Goal: Task Accomplishment & Management: Complete application form

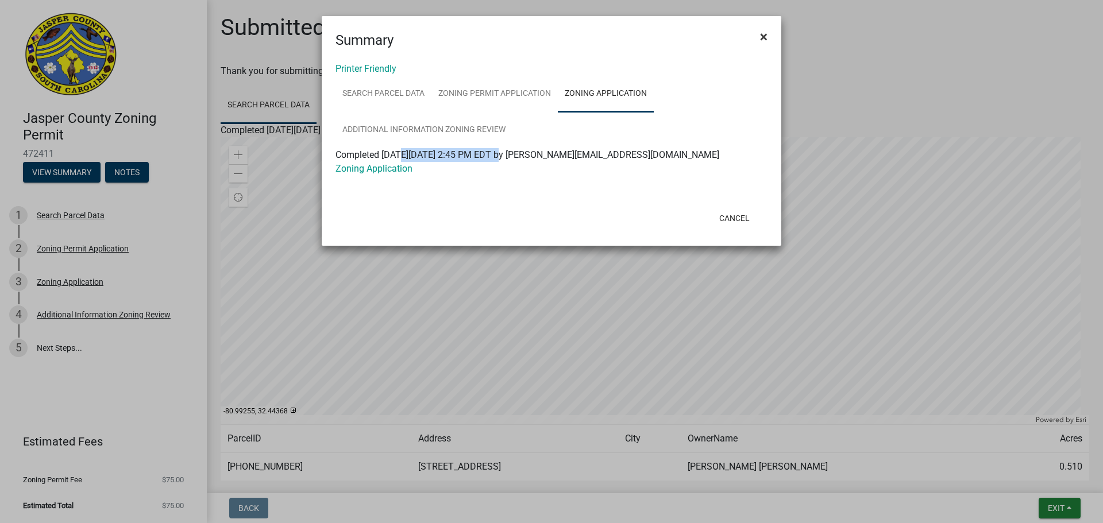
click at [760, 38] on span "×" at bounding box center [763, 37] width 7 height 16
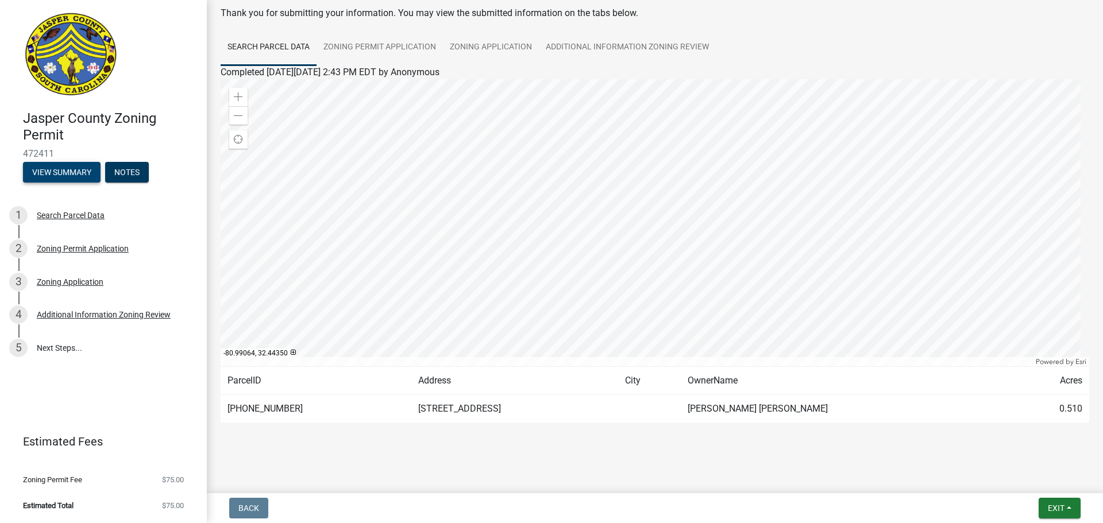
scroll to position [60, 0]
click at [79, 284] on div "Zoning Application" at bounding box center [70, 282] width 67 height 8
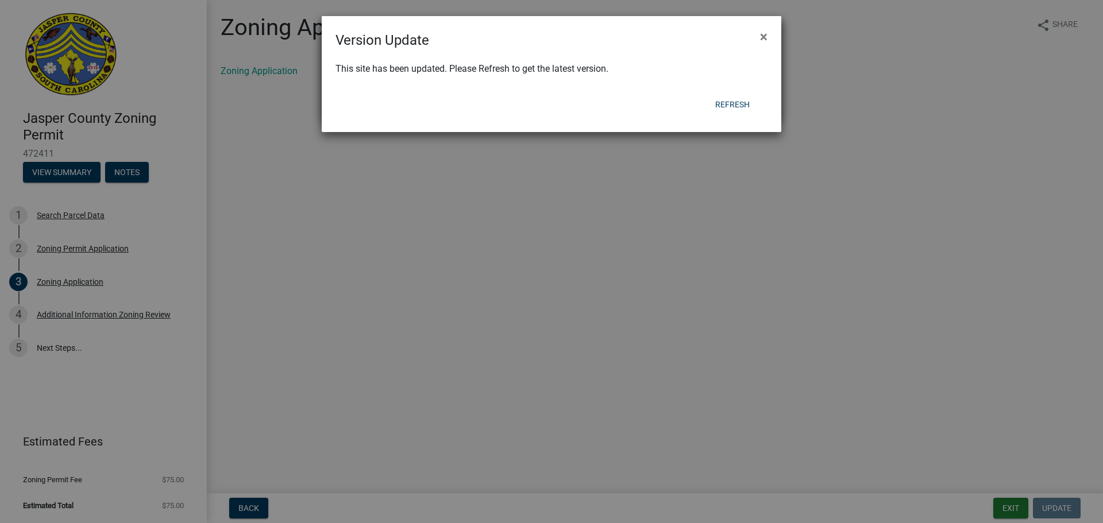
drag, startPoint x: 126, startPoint y: 262, endPoint x: 658, endPoint y: 110, distance: 553.8
click at [658, 110] on div "Refresh" at bounding box center [626, 105] width 283 height 30
click at [729, 104] on button "Refresh" at bounding box center [732, 104] width 53 height 21
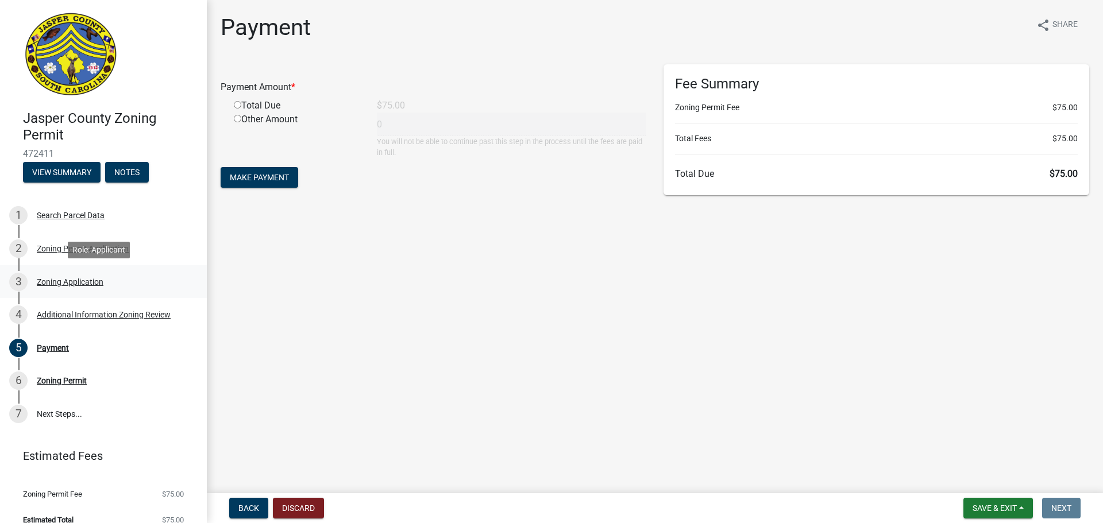
click at [65, 287] on div "3 Zoning Application" at bounding box center [98, 282] width 179 height 18
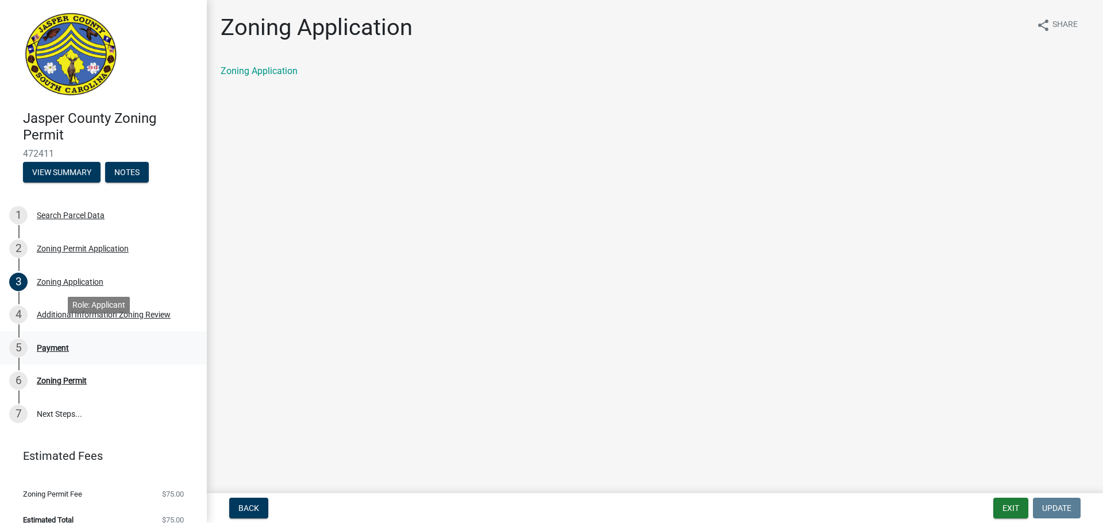
scroll to position [14, 0]
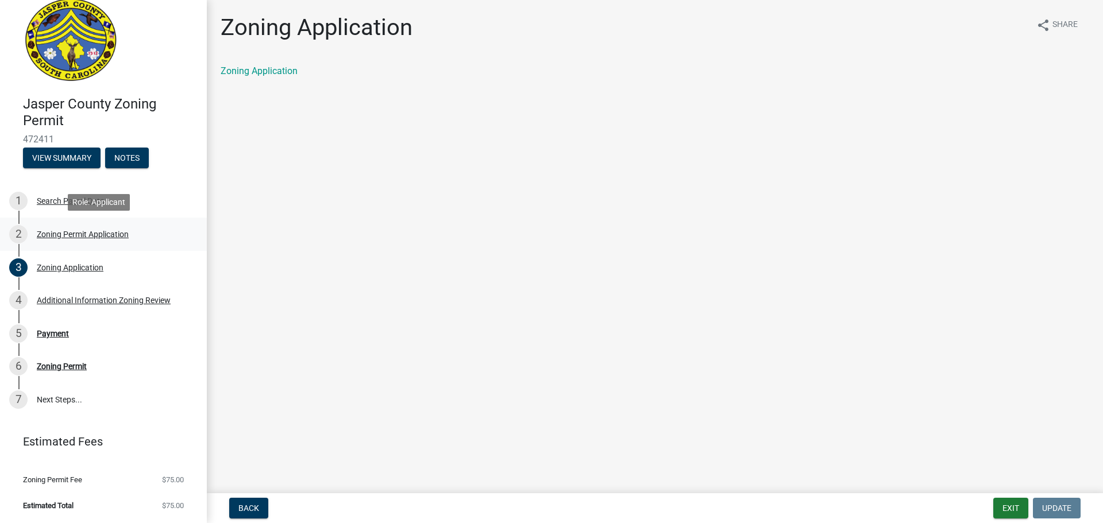
click at [80, 237] on div "Zoning Permit Application" at bounding box center [83, 234] width 92 height 8
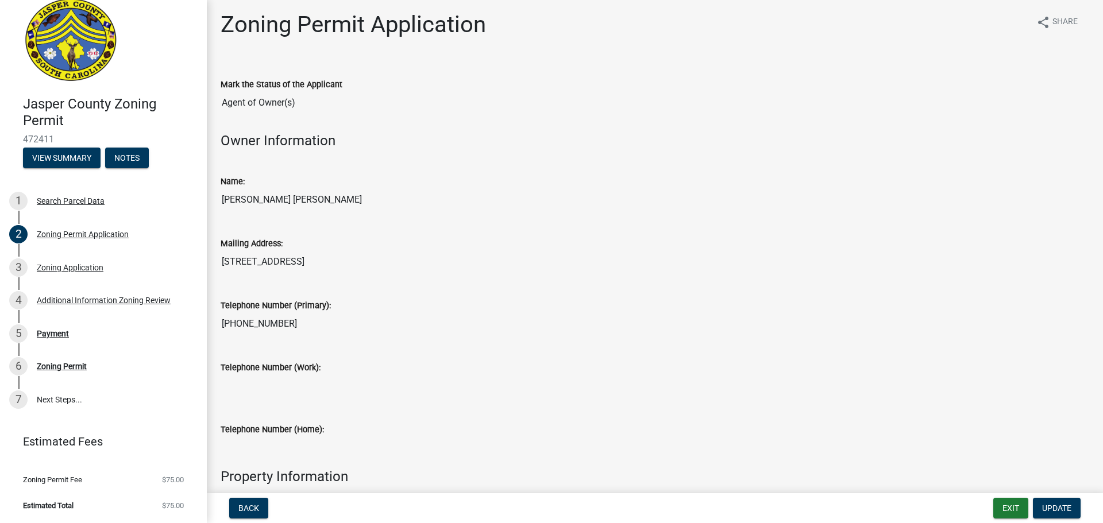
scroll to position [0, 0]
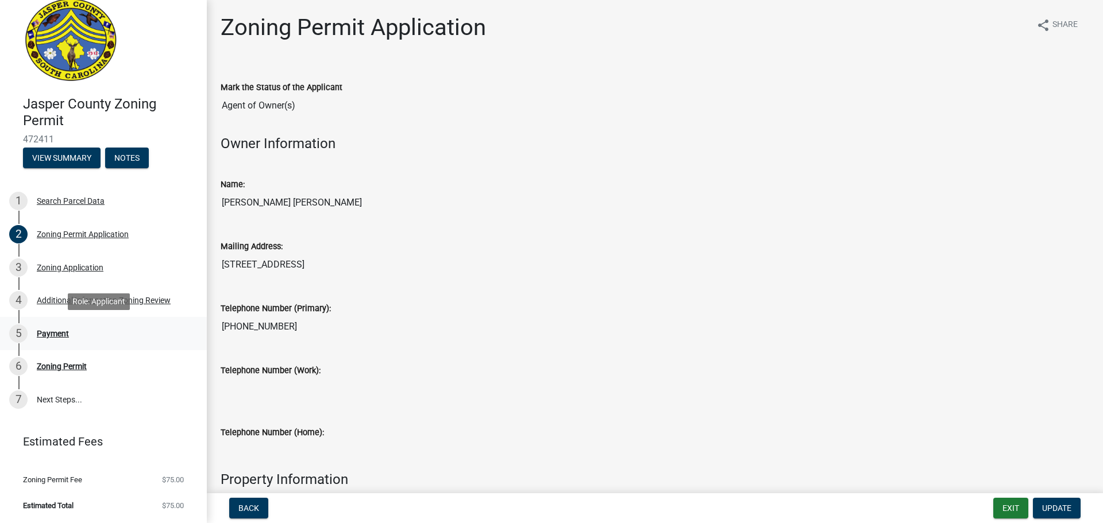
click at [96, 330] on div "5 Payment" at bounding box center [98, 333] width 179 height 18
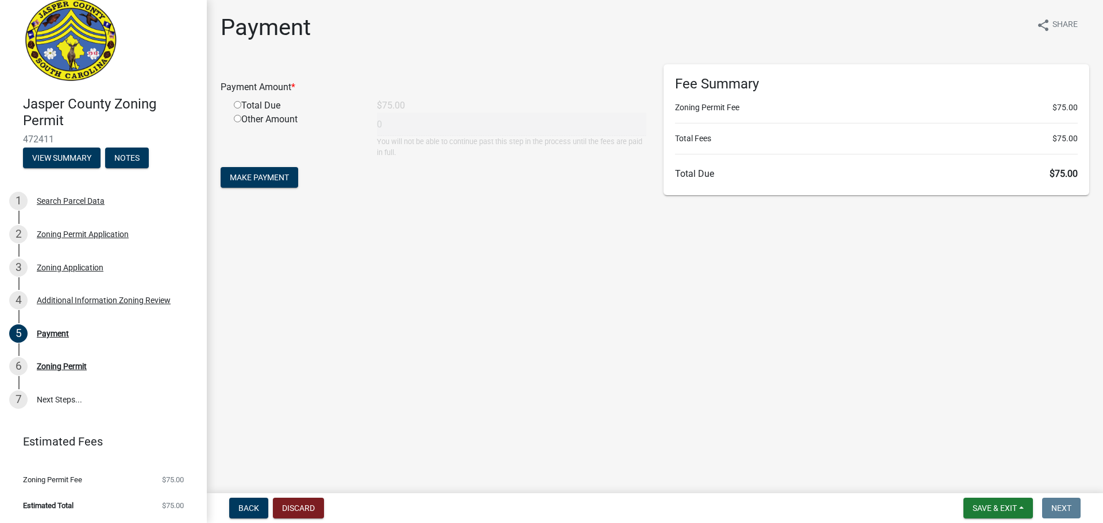
click at [235, 106] on input "radio" at bounding box center [237, 104] width 7 height 7
radio input "true"
type input "75"
click at [274, 182] on span "Make Payment" at bounding box center [259, 177] width 59 height 9
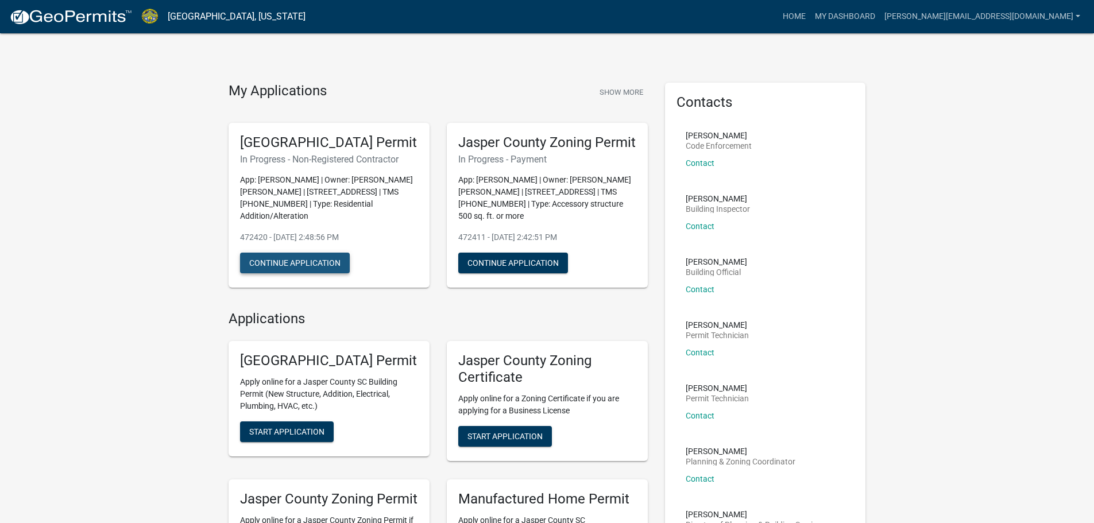
click at [286, 273] on button "Continue Application" at bounding box center [295, 263] width 110 height 21
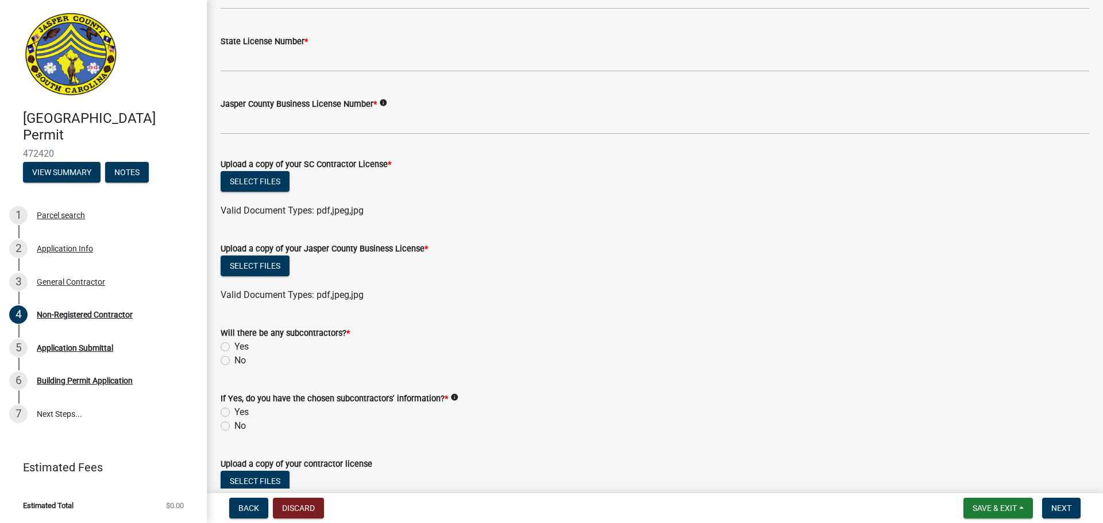
scroll to position [617, 0]
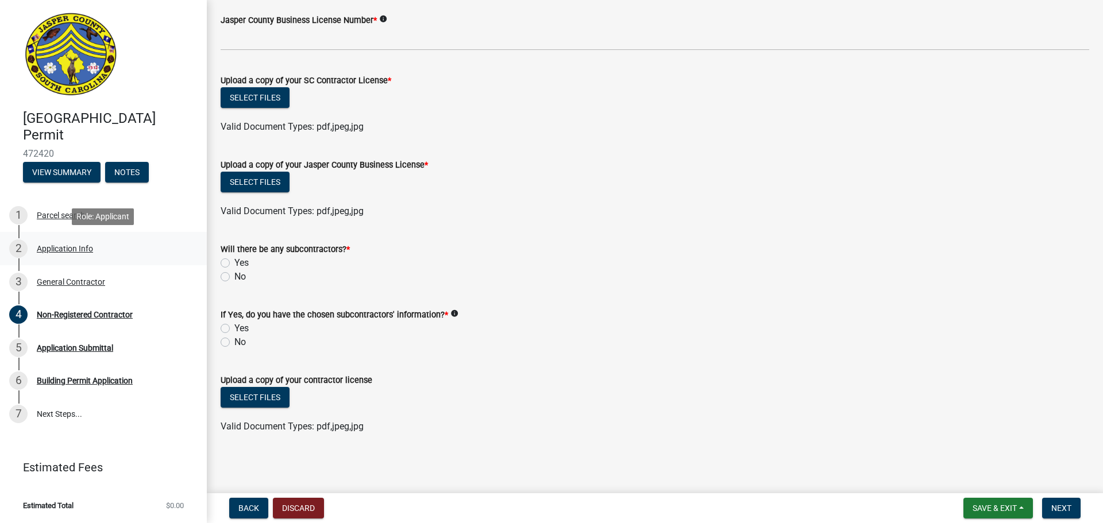
click at [74, 246] on div "Application Info" at bounding box center [65, 249] width 56 height 8
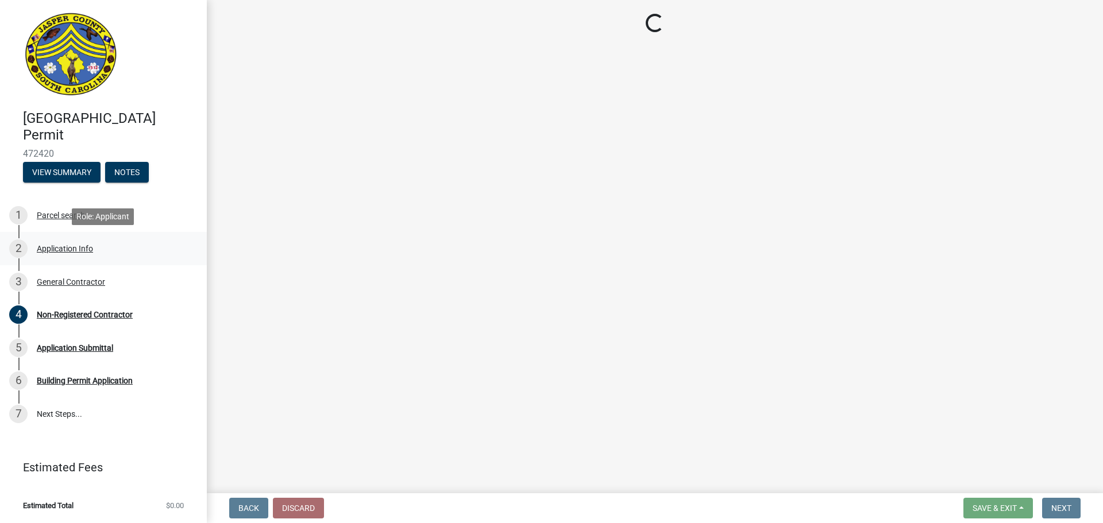
scroll to position [0, 0]
select select "4b7d28f2-ad6d-4146-a007-9cde64d4e27b"
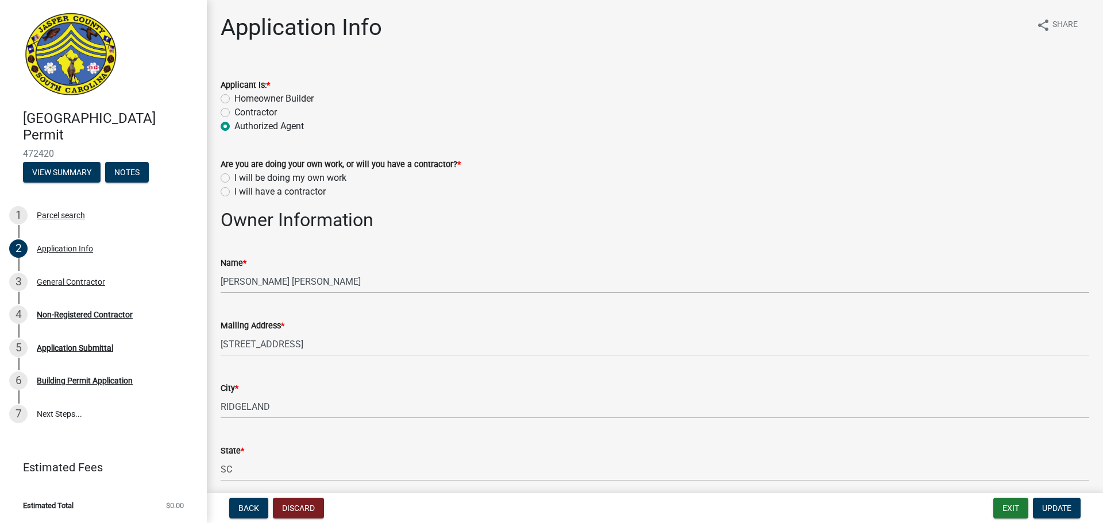
click at [229, 99] on div "Homeowner Builder" at bounding box center [655, 99] width 868 height 14
click at [234, 99] on label "Homeowner Builder" at bounding box center [273, 99] width 79 height 14
click at [234, 99] on input "Homeowner Builder" at bounding box center [237, 95] width 7 height 7
radio input "true"
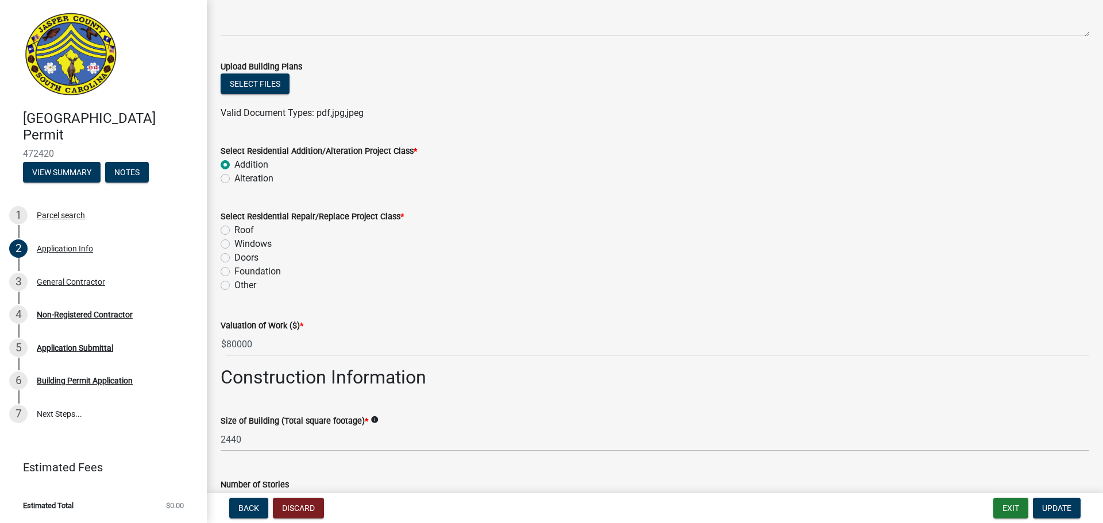
scroll to position [1395, 0]
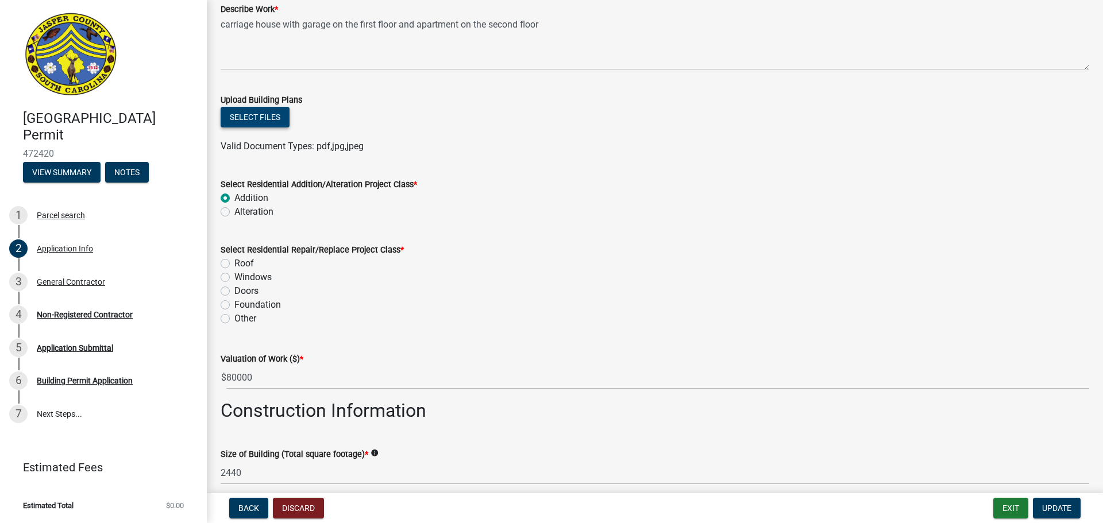
click at [248, 118] on button "Select files" at bounding box center [255, 117] width 69 height 21
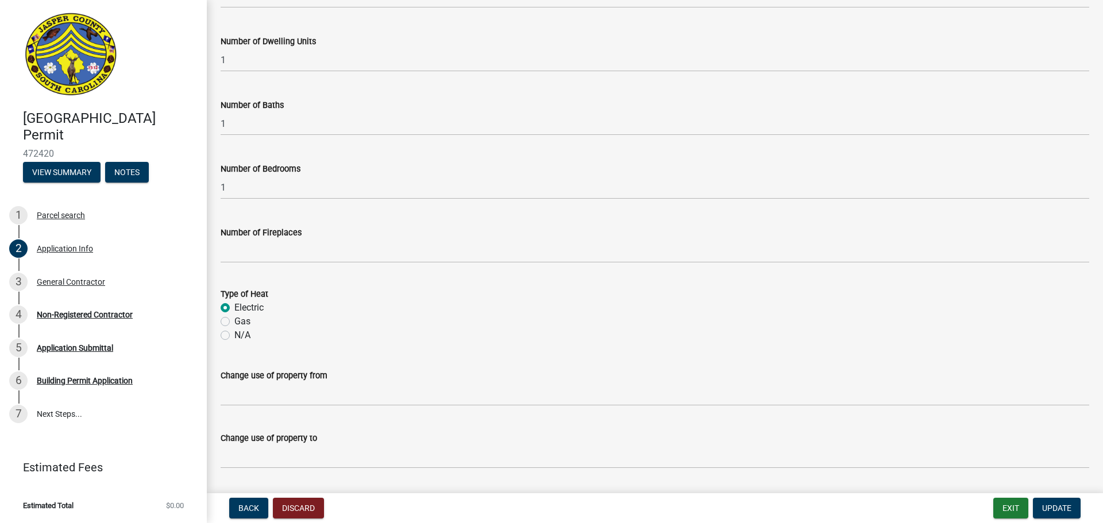
scroll to position [2012, 0]
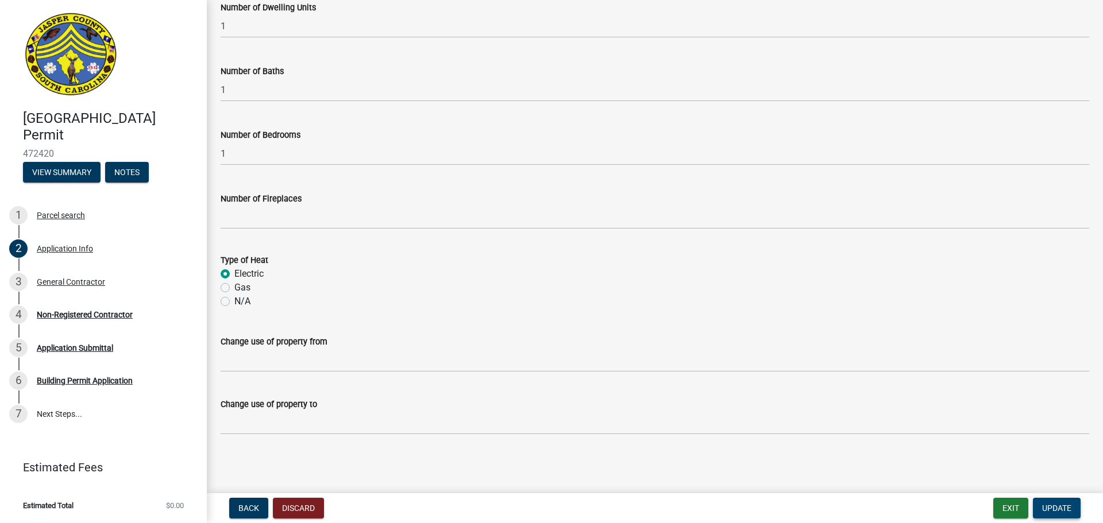
drag, startPoint x: 1054, startPoint y: 508, endPoint x: 1045, endPoint y: 502, distance: 10.4
click at [1053, 508] on span "Update" at bounding box center [1056, 508] width 29 height 9
click at [1042, 502] on button "Update" at bounding box center [1056, 508] width 48 height 21
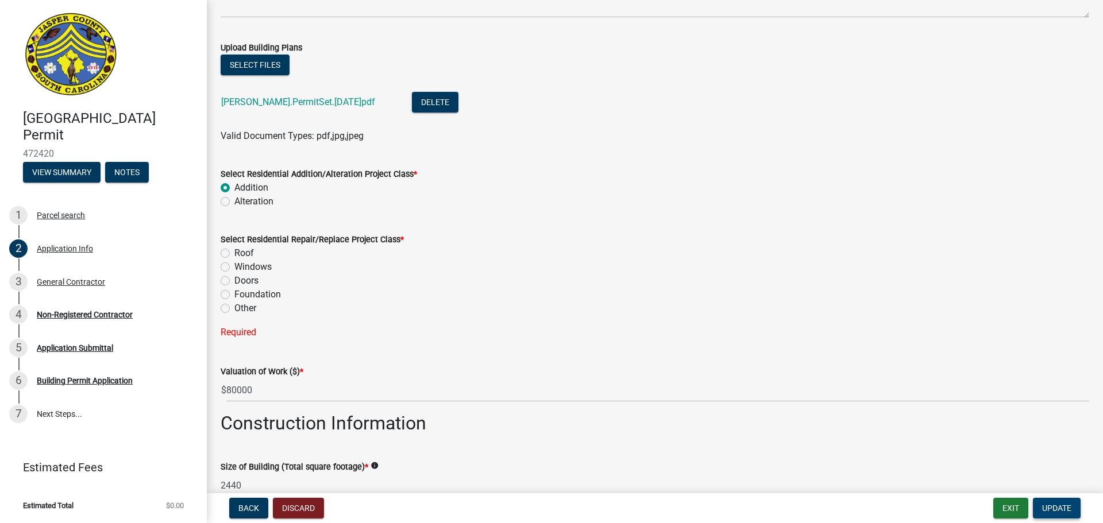
scroll to position [1483, 0]
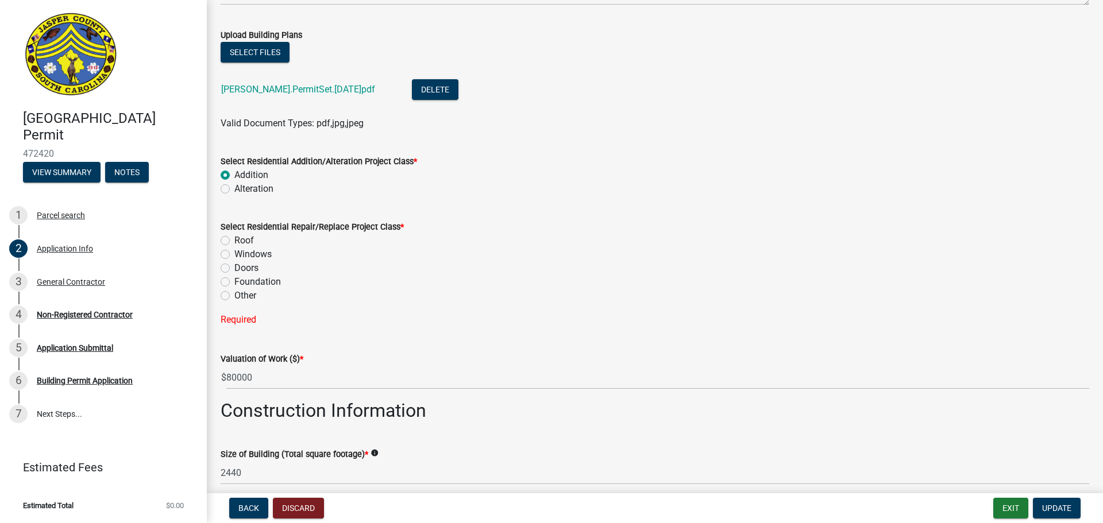
click at [234, 296] on label "Other" at bounding box center [245, 296] width 22 height 14
click at [234, 296] on input "Other" at bounding box center [237, 292] width 7 height 7
radio input "true"
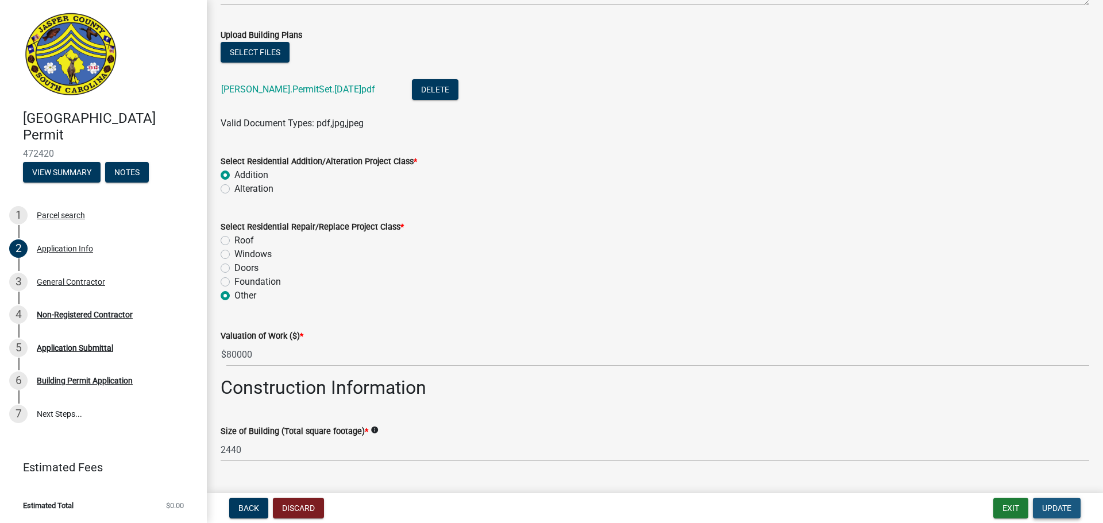
click at [1043, 509] on span "Update" at bounding box center [1056, 508] width 29 height 9
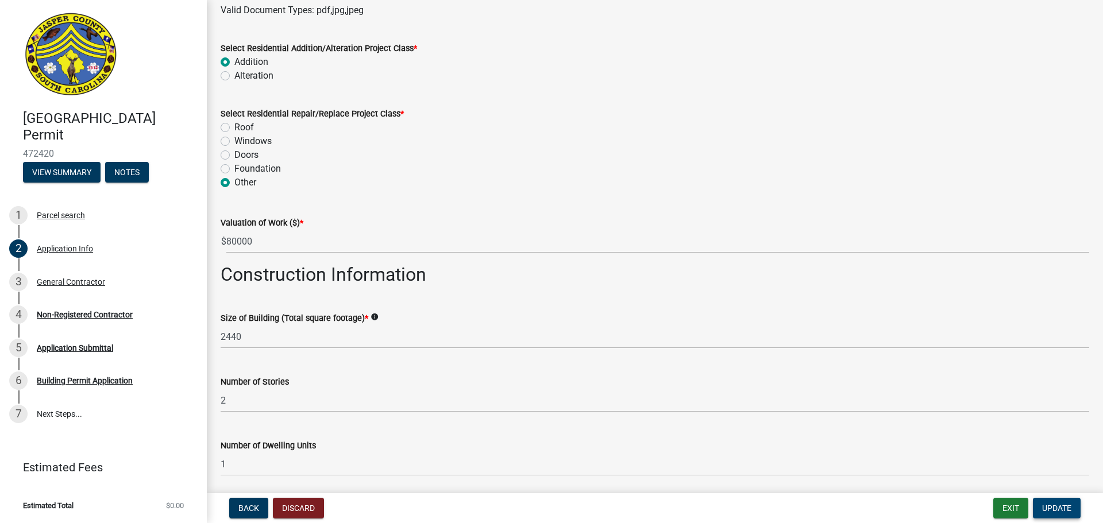
scroll to position [1633, 0]
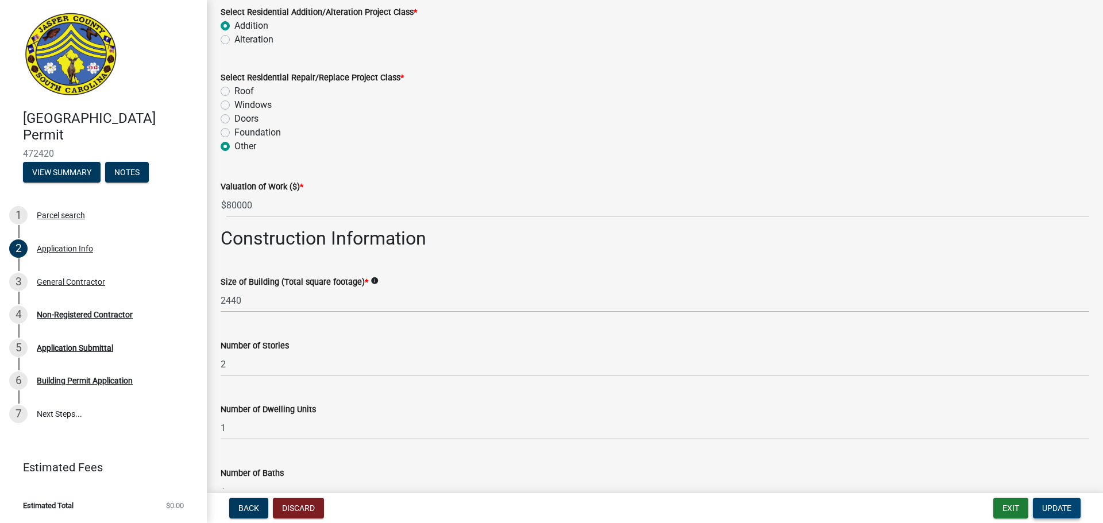
click at [1048, 506] on span "Update" at bounding box center [1056, 508] width 29 height 9
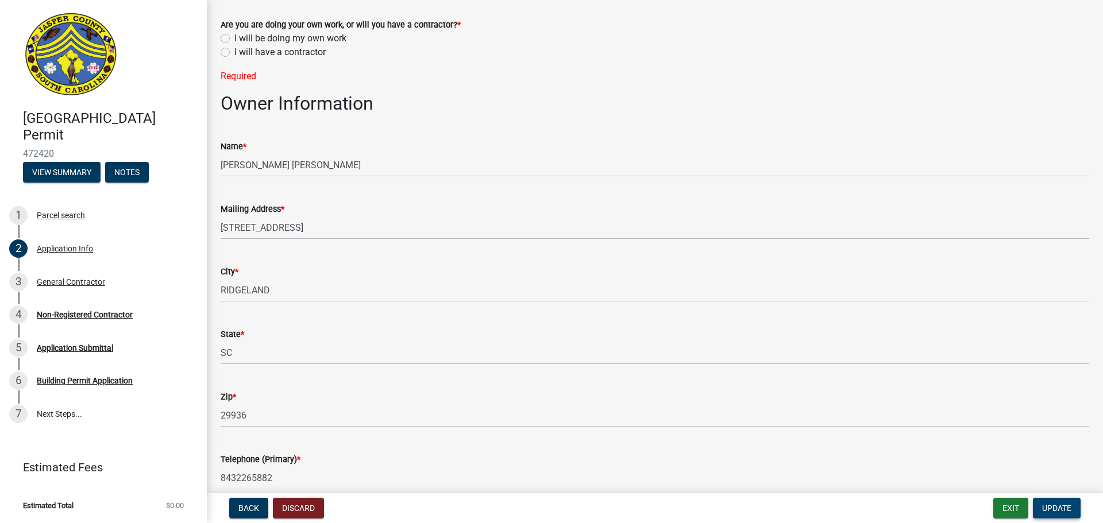
scroll to position [0, 0]
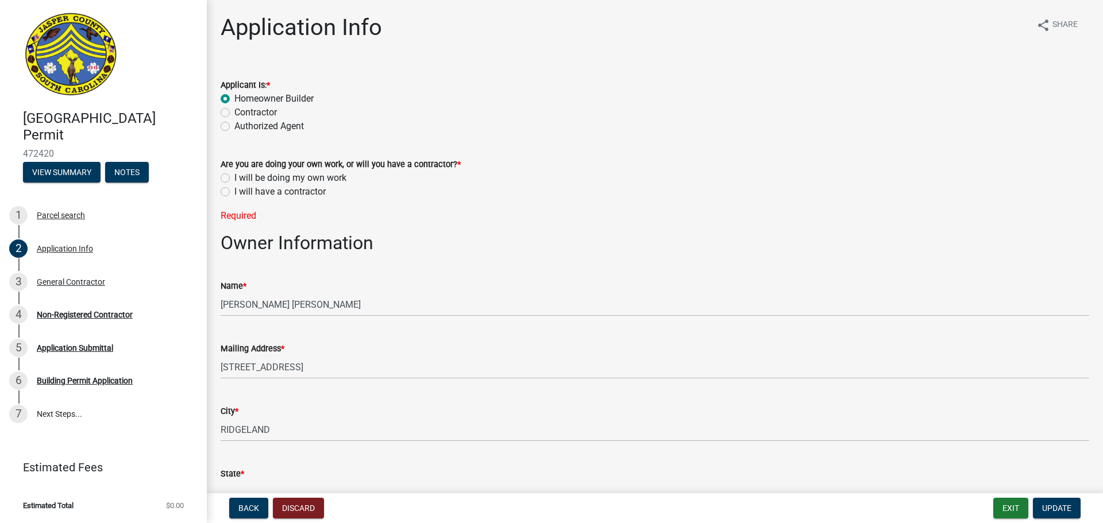
click at [234, 179] on label "I will be doing my own work" at bounding box center [290, 178] width 112 height 14
click at [234, 179] on input "I will be doing my own work" at bounding box center [237, 174] width 7 height 7
radio input "true"
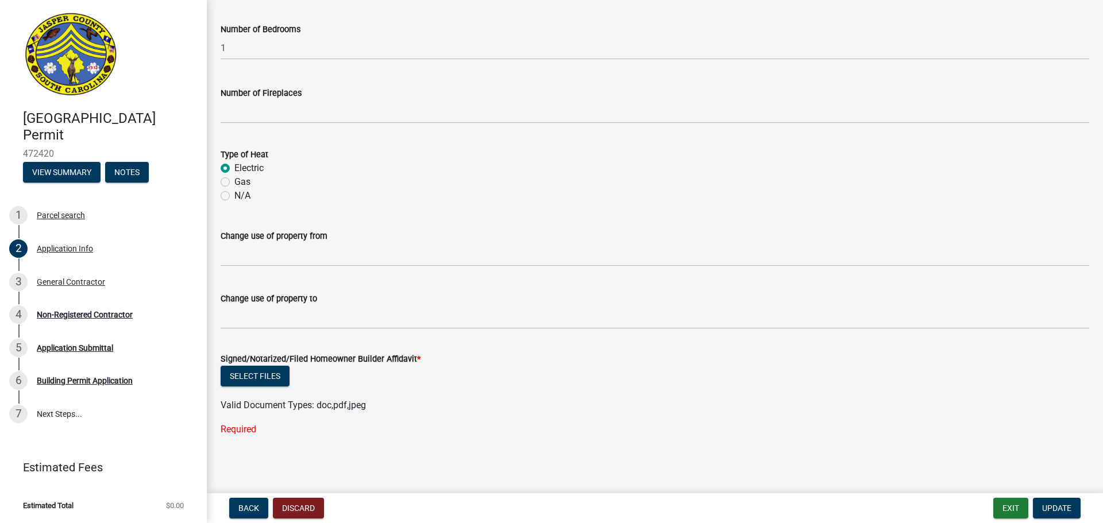
scroll to position [2119, 0]
click at [1059, 502] on button "Update" at bounding box center [1056, 508] width 48 height 21
click at [280, 374] on button "Select files" at bounding box center [255, 374] width 69 height 21
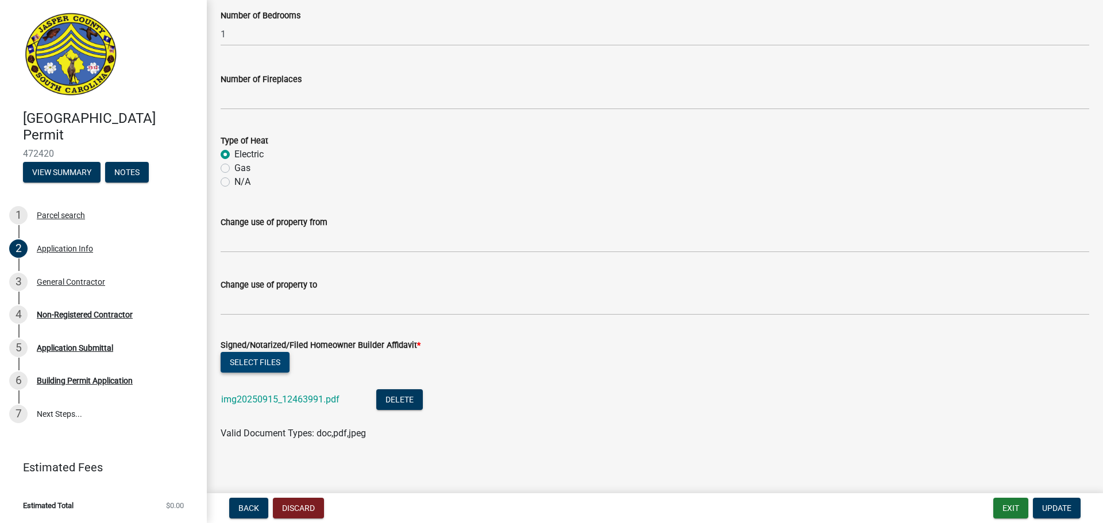
scroll to position [2138, 0]
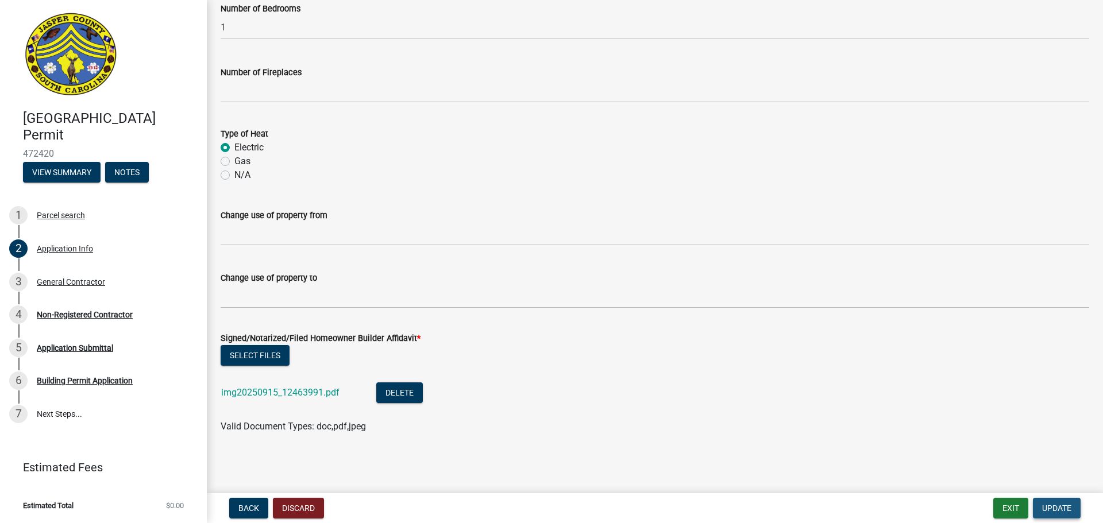
click at [1065, 507] on span "Update" at bounding box center [1056, 508] width 29 height 9
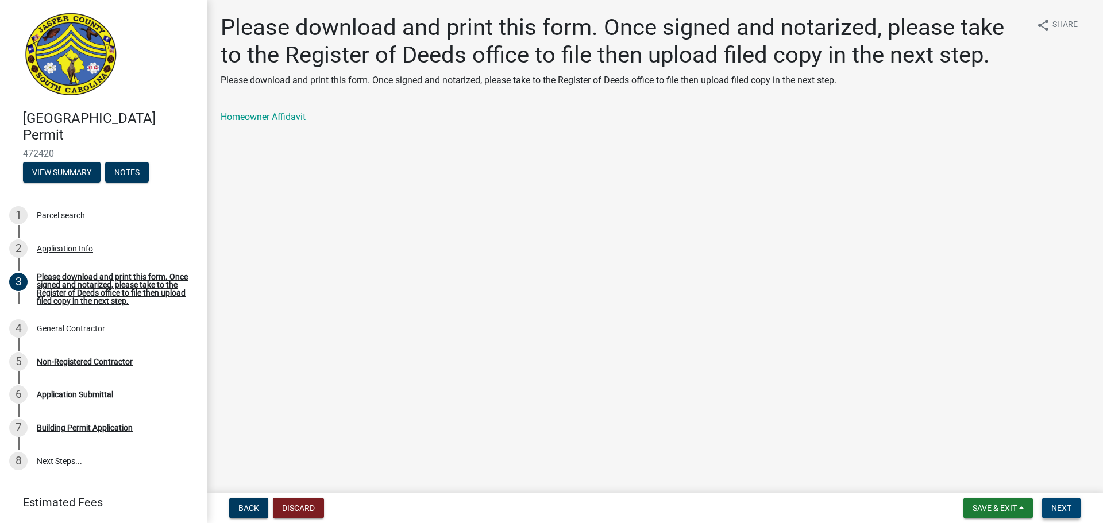
click at [1066, 513] on span "Next" at bounding box center [1061, 508] width 20 height 9
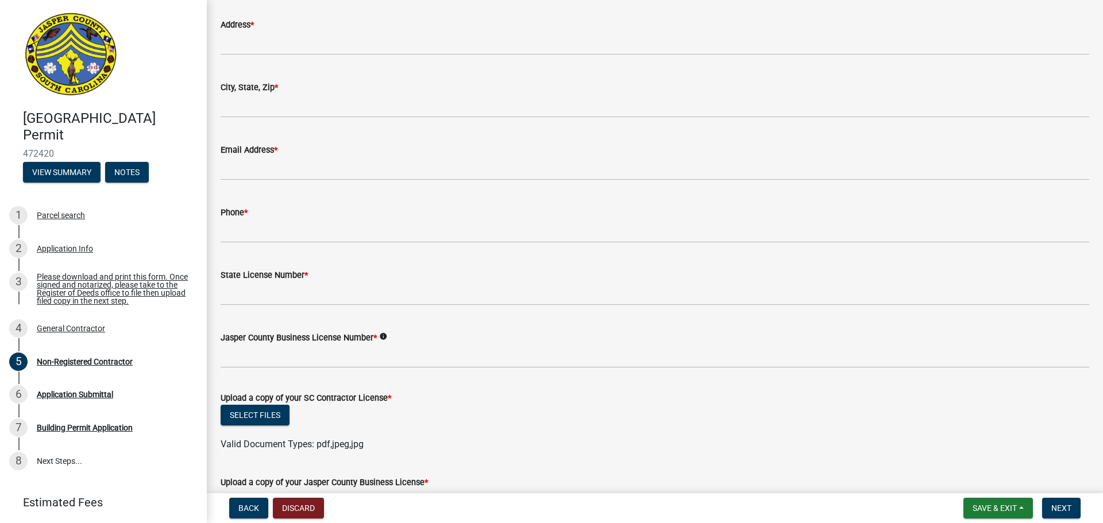
scroll to position [272, 0]
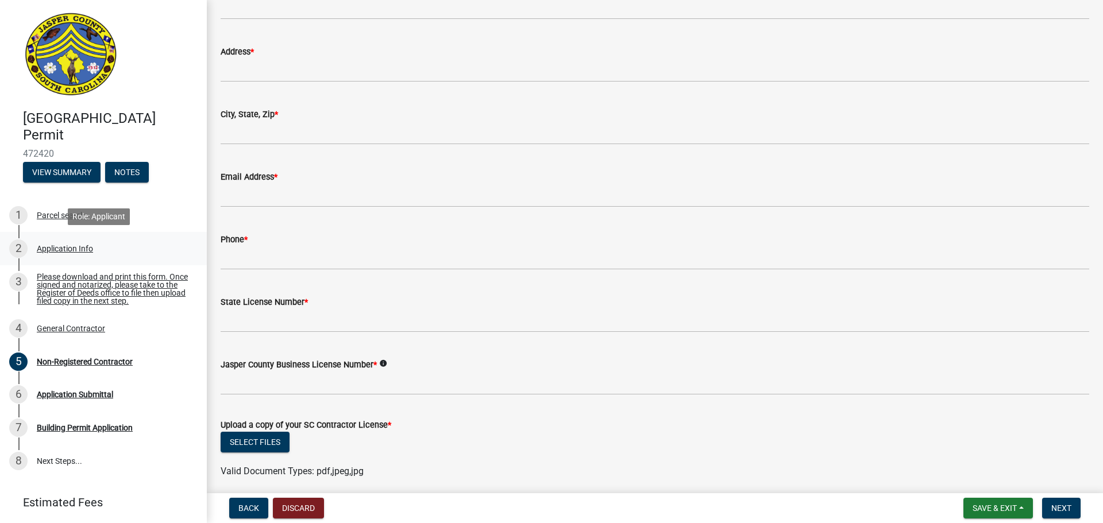
click at [74, 246] on div "Application Info" at bounding box center [65, 249] width 56 height 8
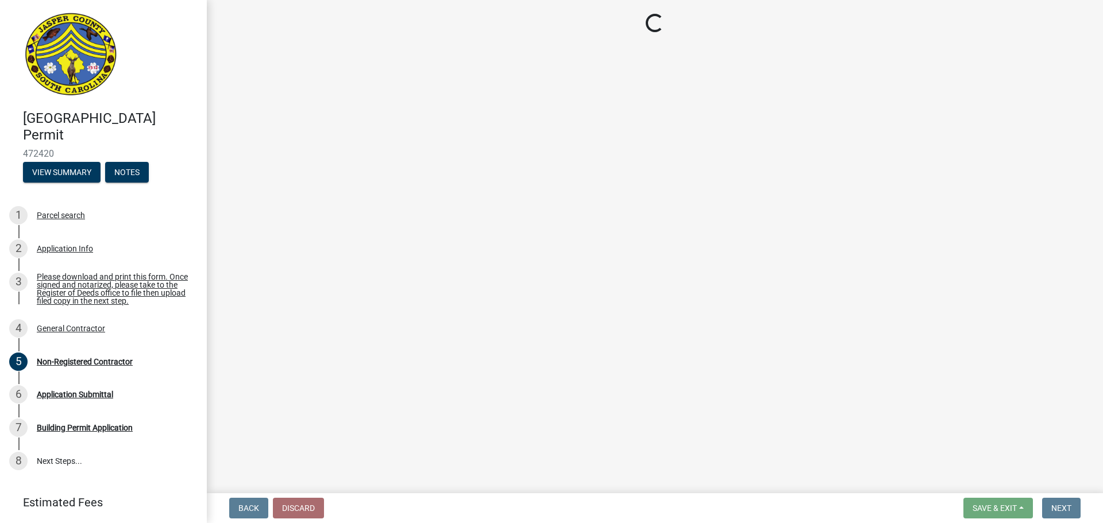
select select "4b7d28f2-ad6d-4146-a007-9cde64d4e27b"
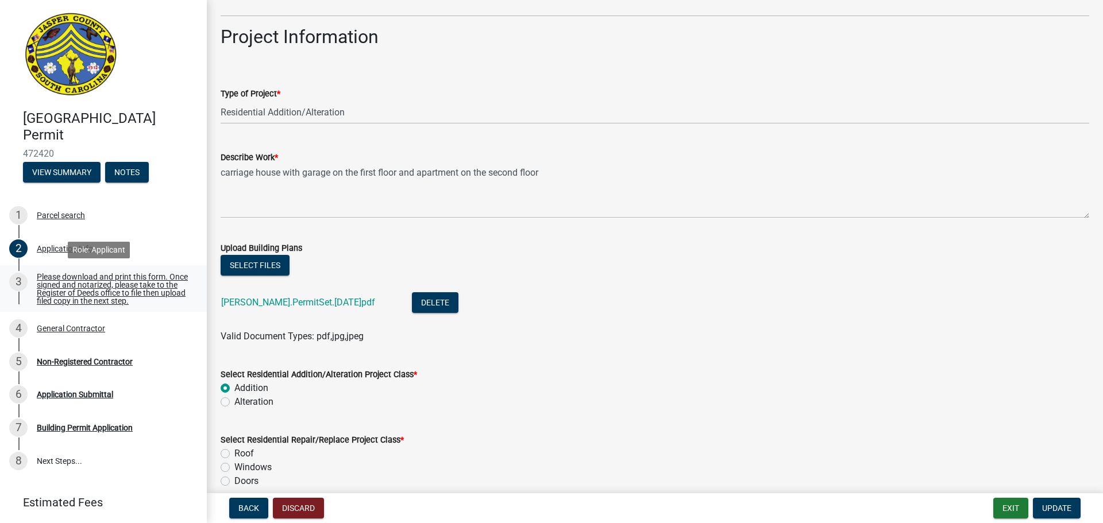
scroll to position [1263, 0]
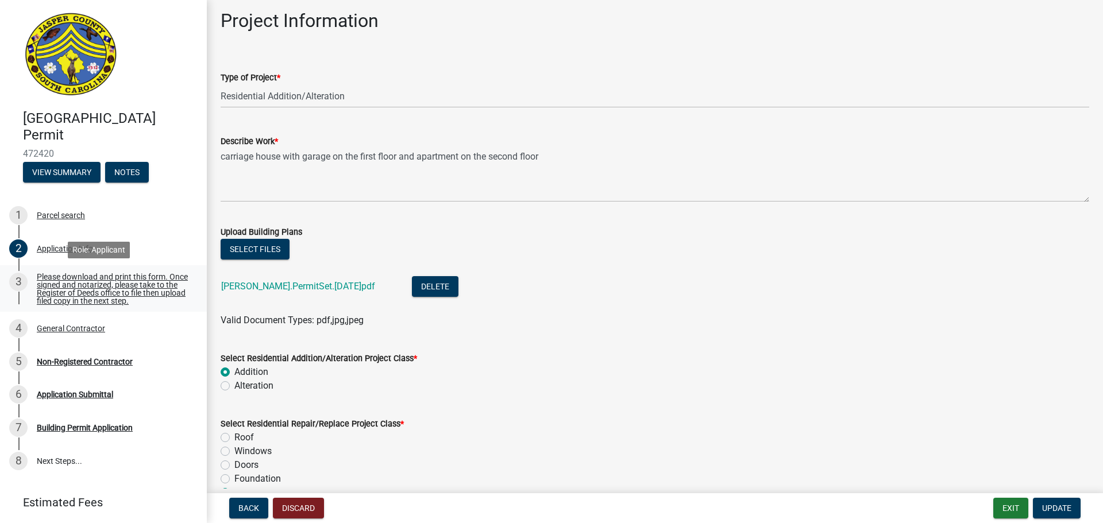
click at [100, 292] on div "Please download and print this form. Once signed and notarized, please take to …" at bounding box center [113, 289] width 152 height 32
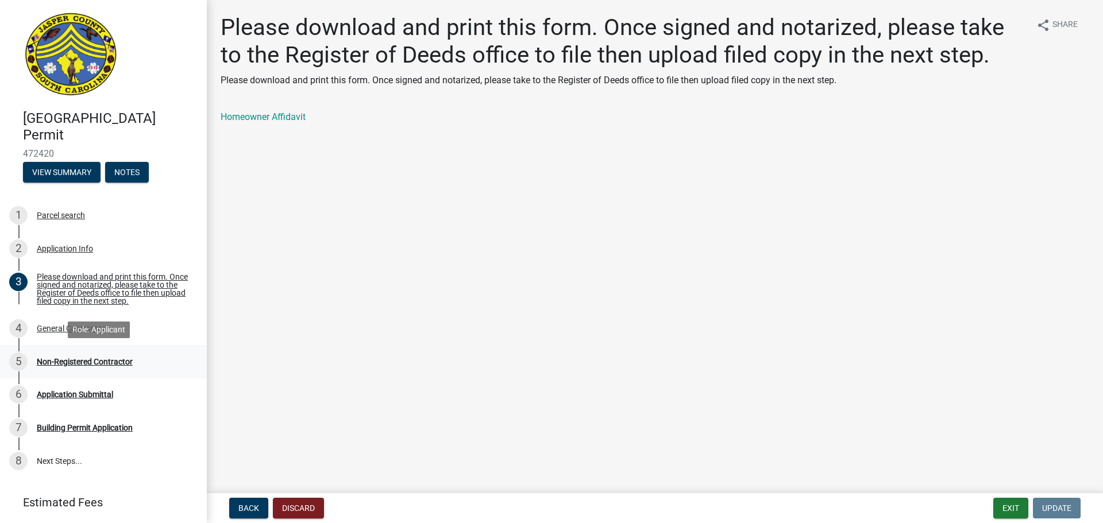
click at [94, 359] on div "Non-Registered Contractor" at bounding box center [85, 362] width 96 height 8
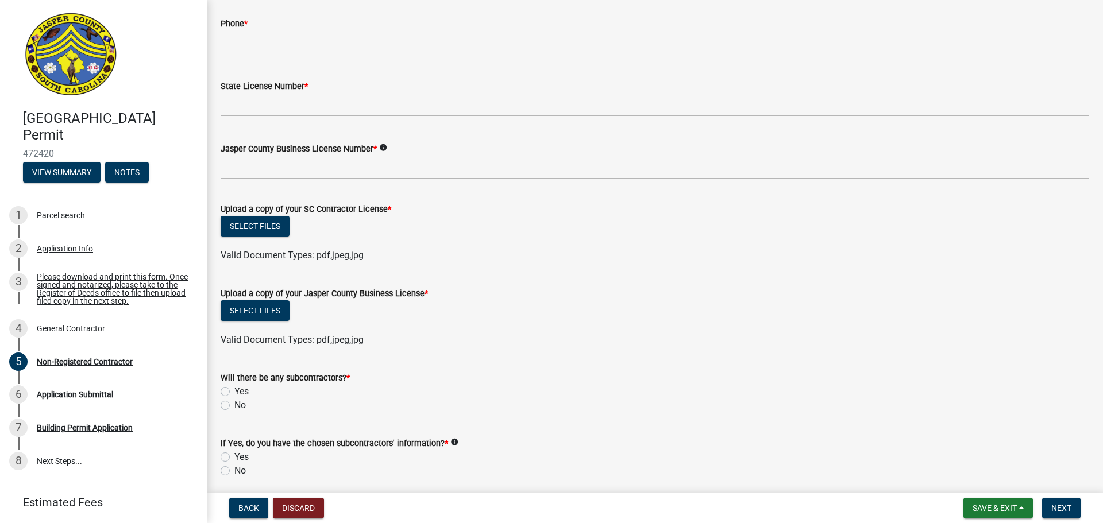
scroll to position [617, 0]
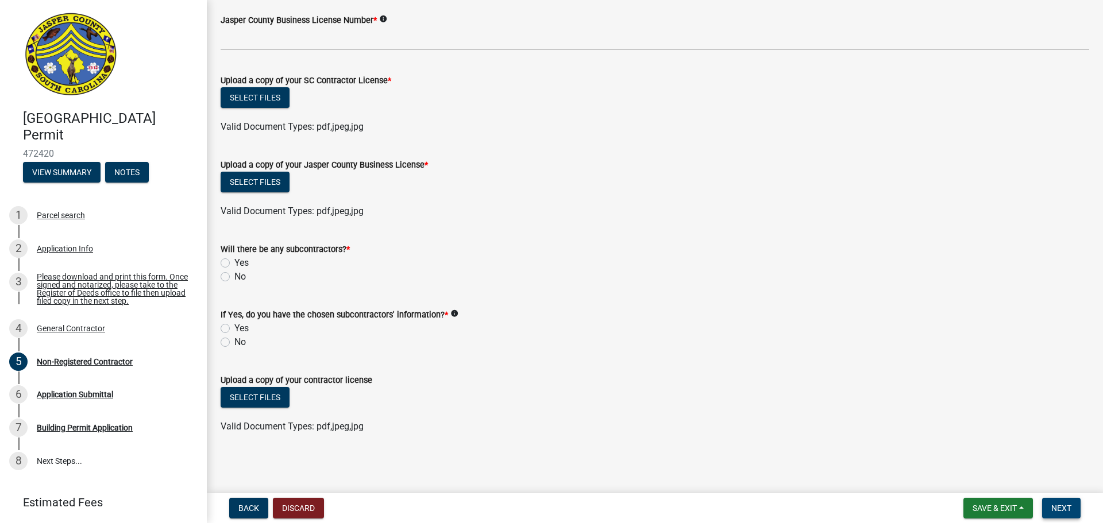
click at [1053, 507] on span "Next" at bounding box center [1061, 508] width 20 height 9
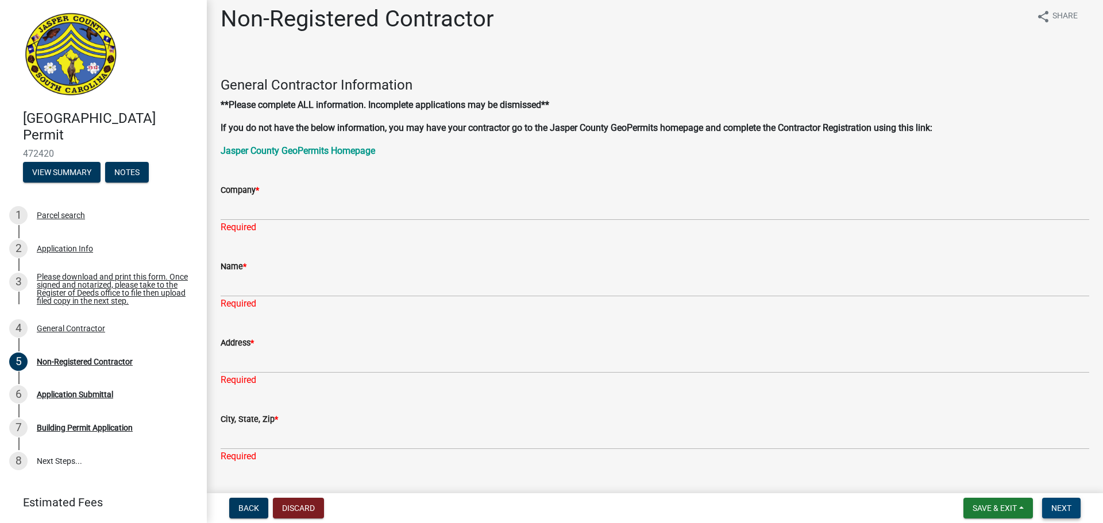
scroll to position [0, 0]
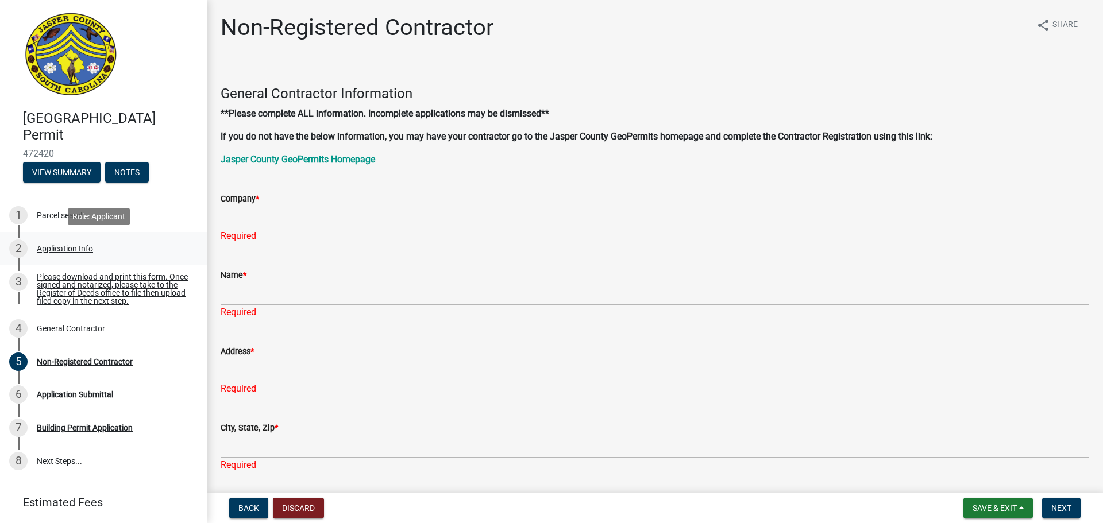
click at [78, 246] on div "Application Info" at bounding box center [65, 249] width 56 height 8
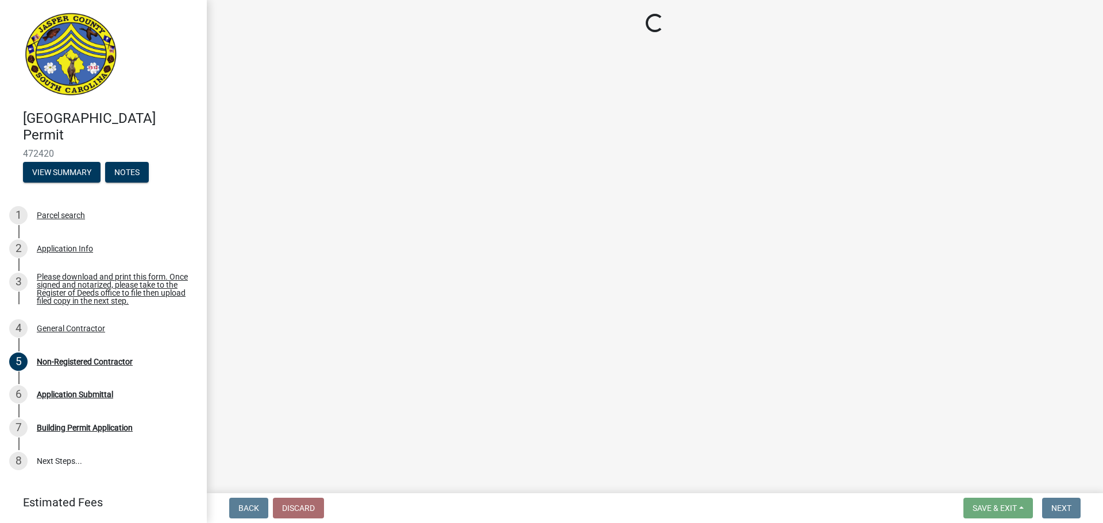
select select "4b7d28f2-ad6d-4146-a007-9cde64d4e27b"
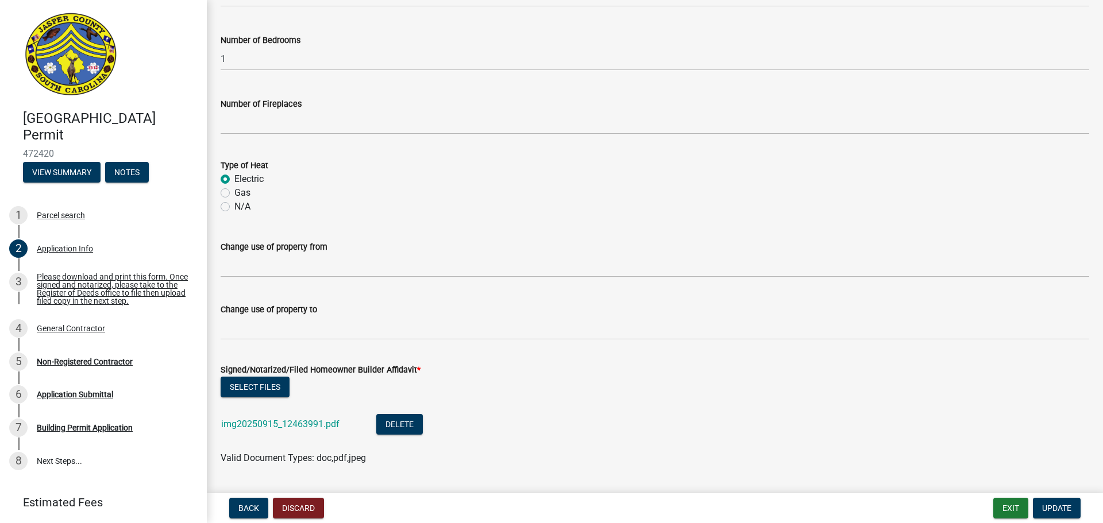
scroll to position [2138, 0]
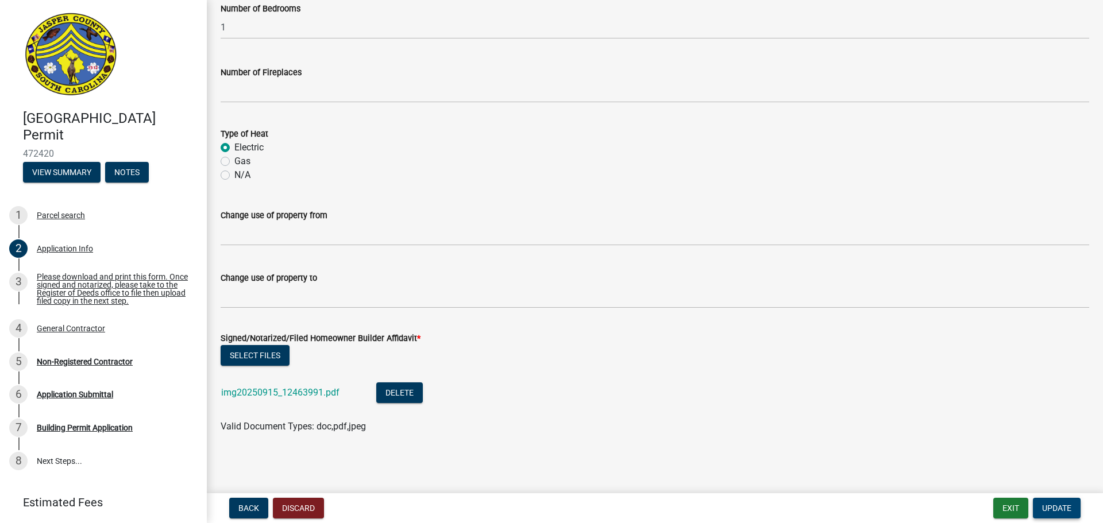
click at [1049, 509] on span "Update" at bounding box center [1056, 508] width 29 height 9
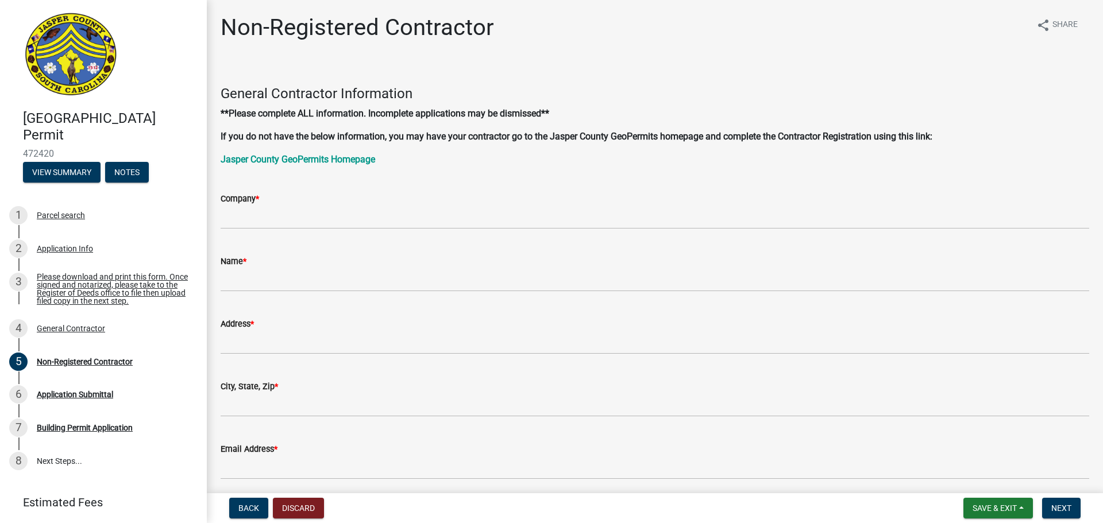
scroll to position [345, 0]
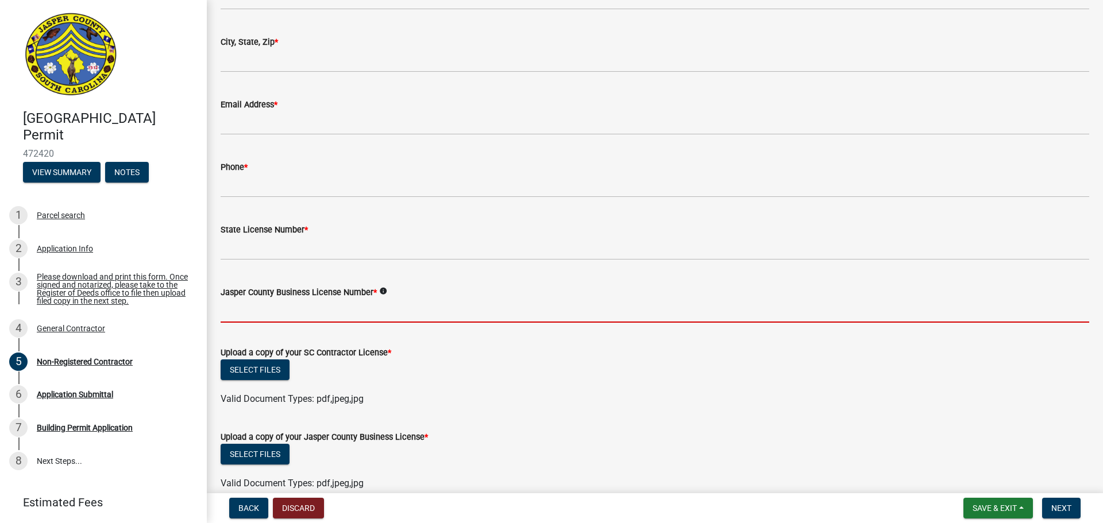
click at [279, 309] on input "Jasper County Business License Number *" at bounding box center [655, 311] width 868 height 24
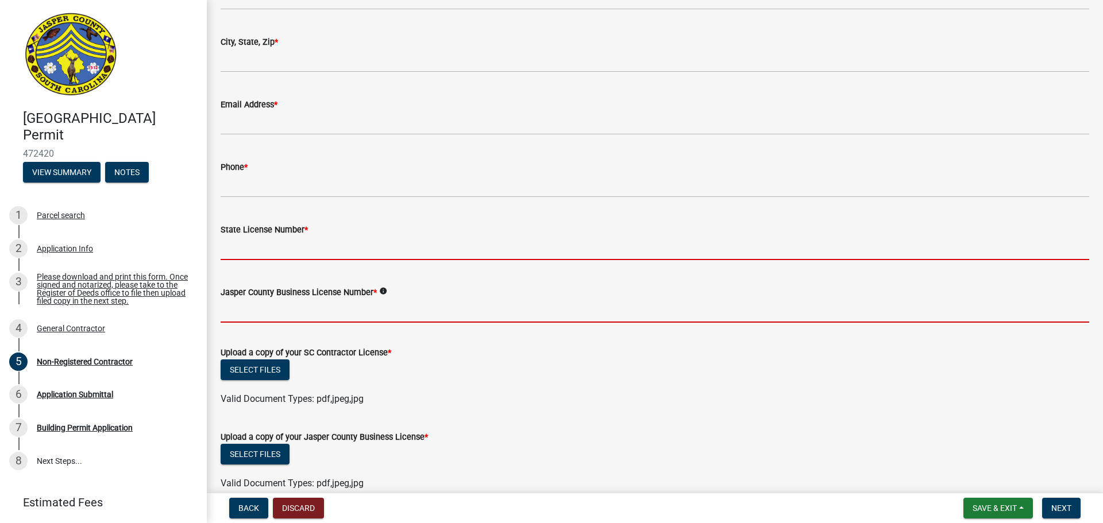
click at [284, 249] on input "State License Number *" at bounding box center [655, 249] width 868 height 24
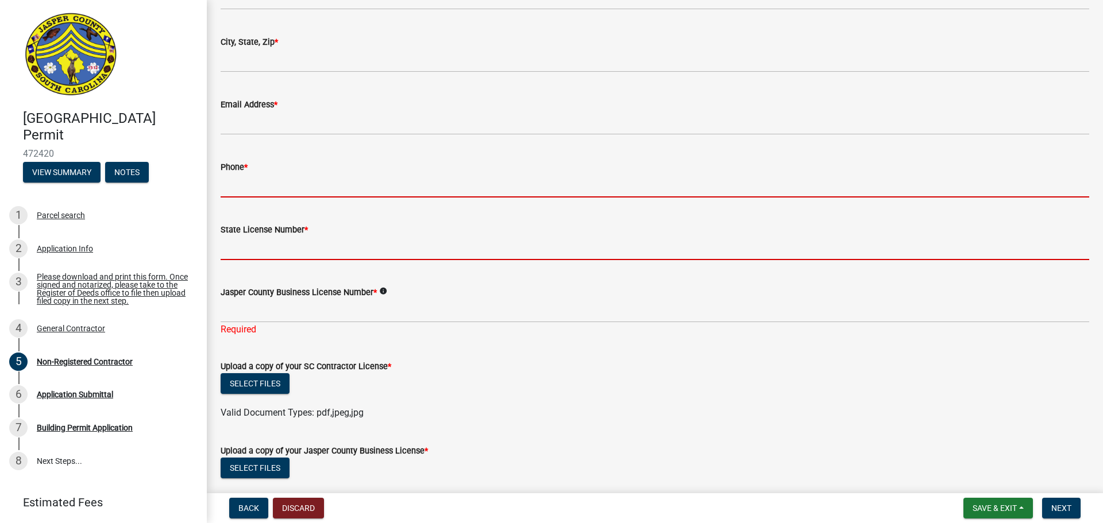
click at [290, 188] on input "Phone *" at bounding box center [655, 186] width 868 height 24
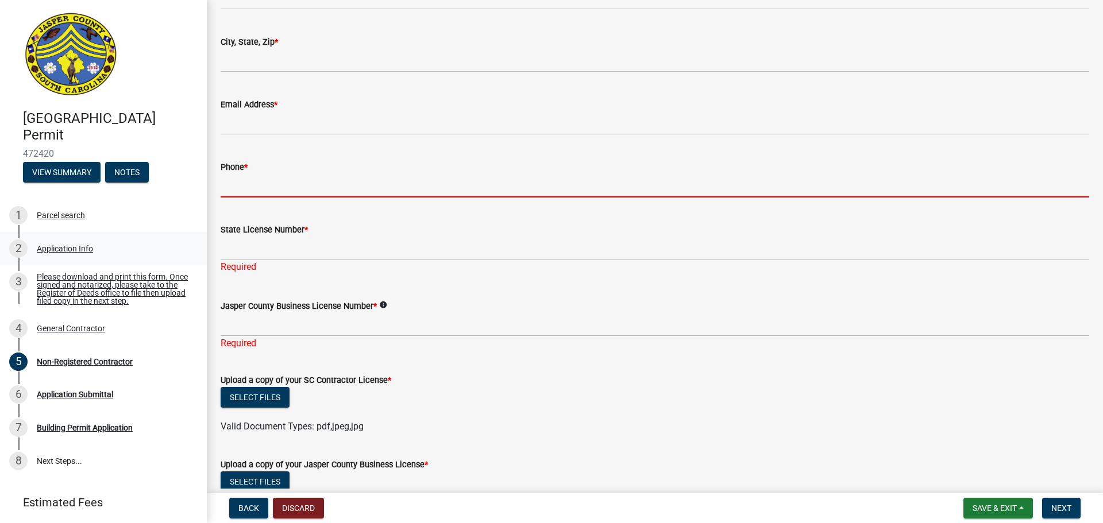
click at [66, 246] on div "Application Info" at bounding box center [65, 249] width 56 height 8
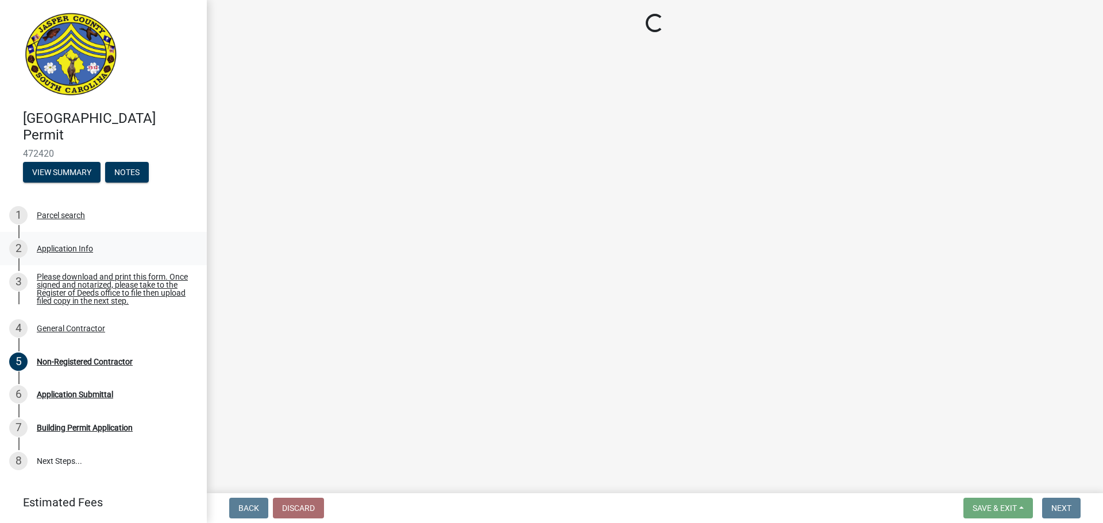
scroll to position [0, 0]
select select "4b7d28f2-ad6d-4146-a007-9cde64d4e27b"
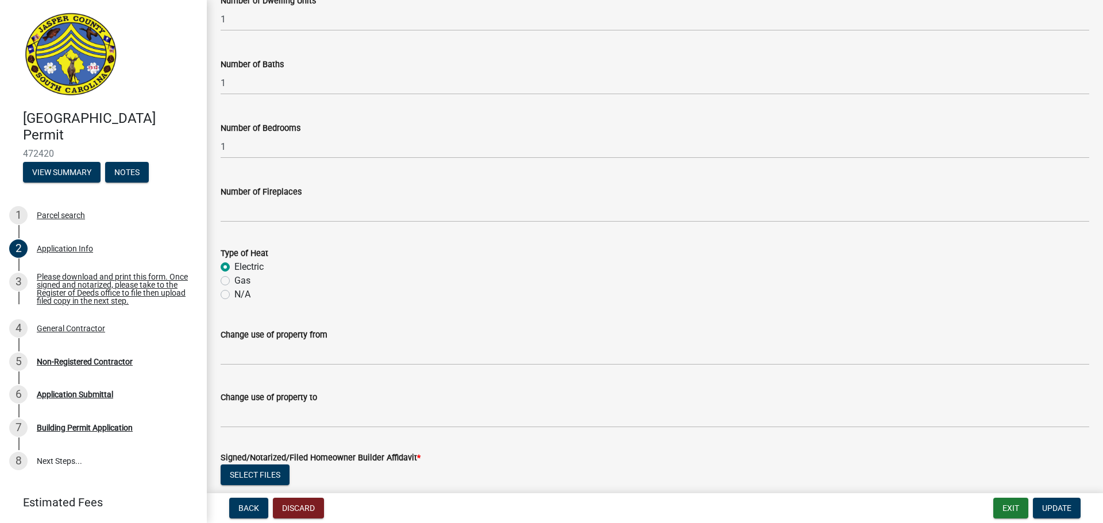
scroll to position [2138, 0]
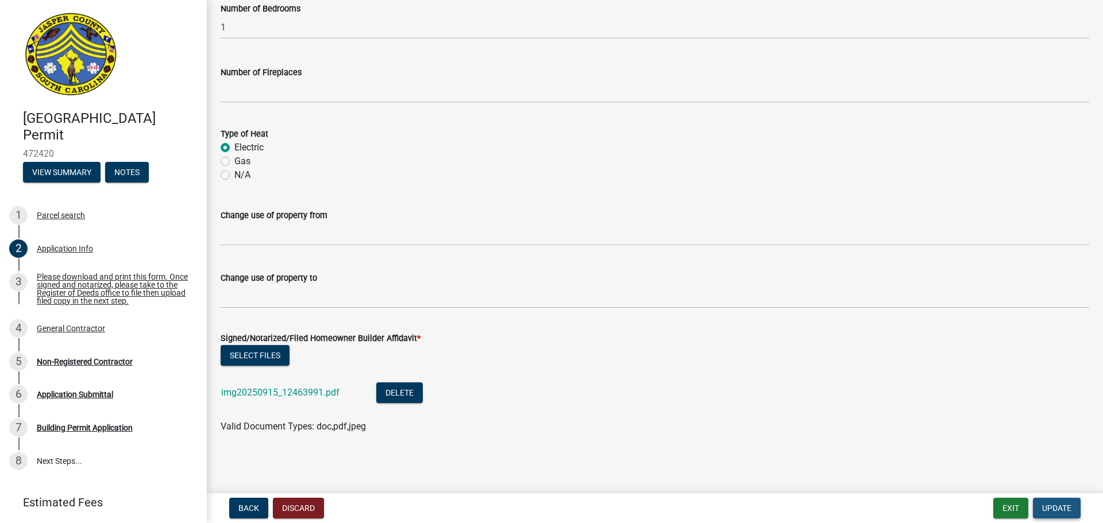
click at [1055, 502] on button "Update" at bounding box center [1056, 508] width 48 height 21
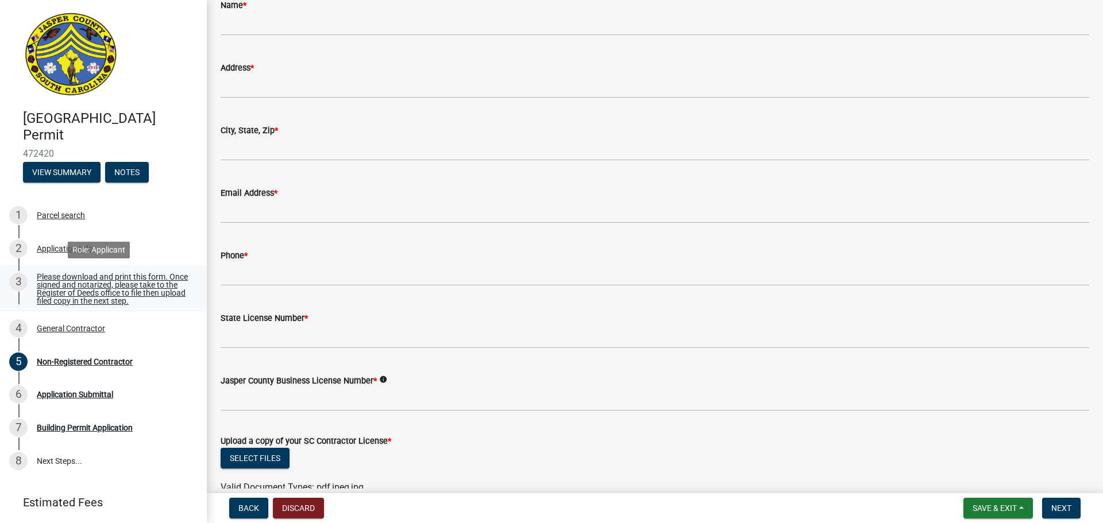
scroll to position [287, 0]
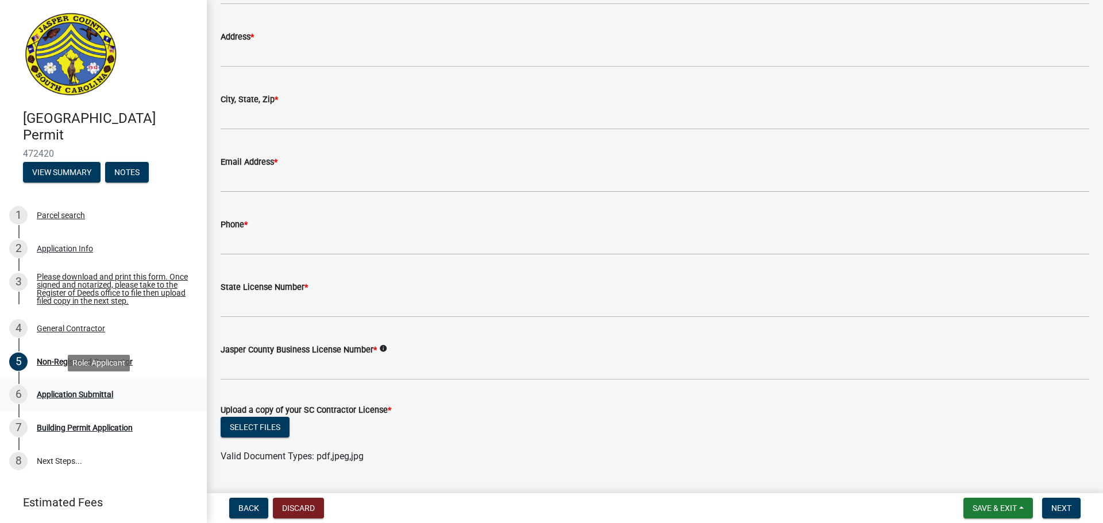
click at [80, 390] on div "Application Submittal" at bounding box center [75, 394] width 76 height 8
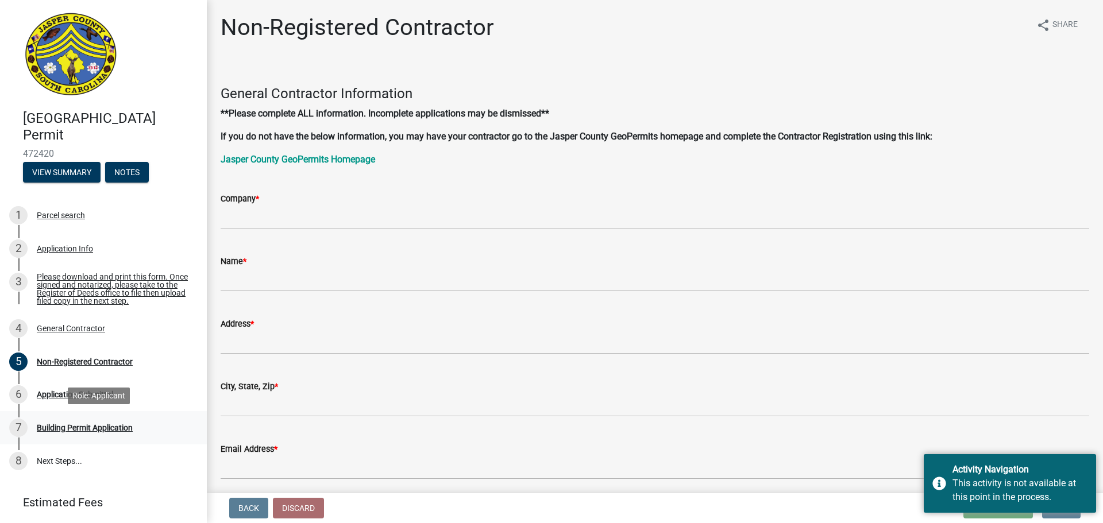
click at [94, 424] on div "Building Permit Application" at bounding box center [85, 428] width 96 height 8
click at [113, 427] on div "Building Permit Application" at bounding box center [85, 428] width 96 height 8
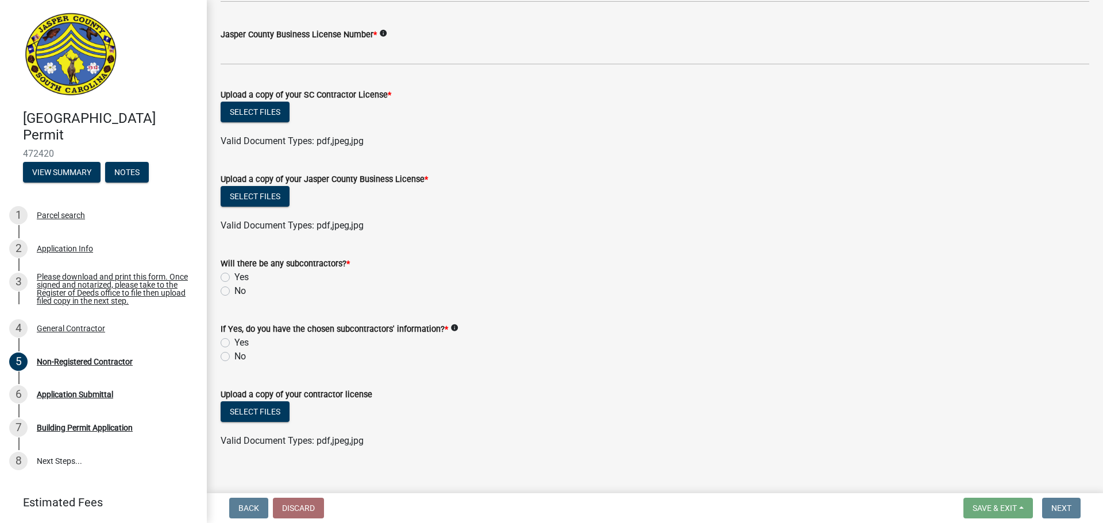
scroll to position [617, 0]
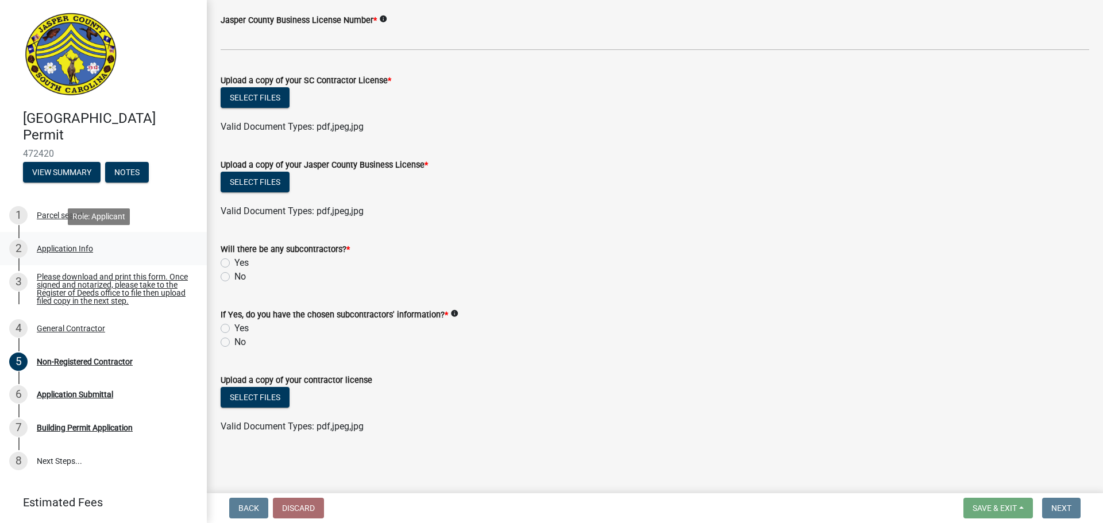
click at [60, 247] on div "Application Info" at bounding box center [65, 249] width 56 height 8
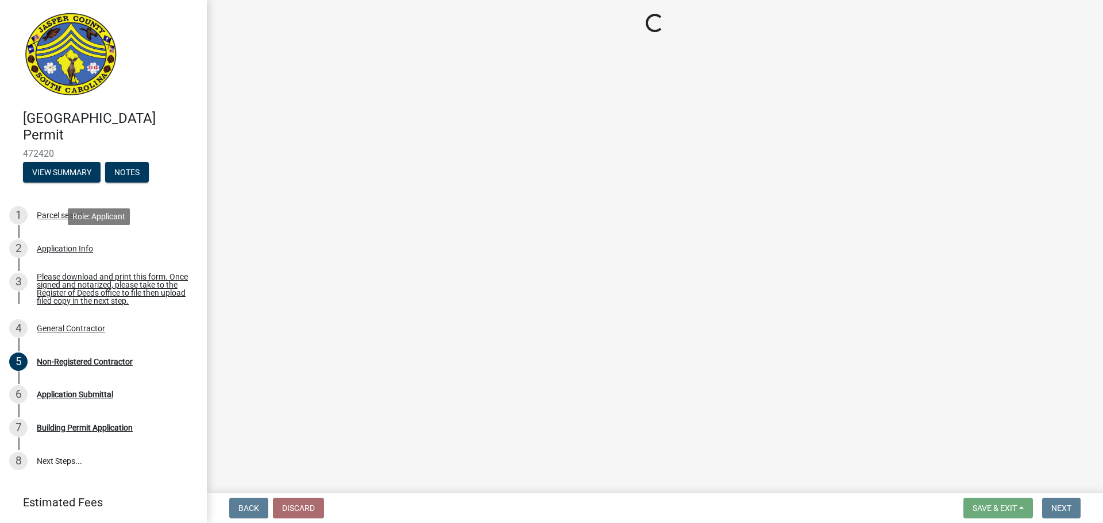
scroll to position [0, 0]
select select "4b7d28f2-ad6d-4146-a007-9cde64d4e27b"
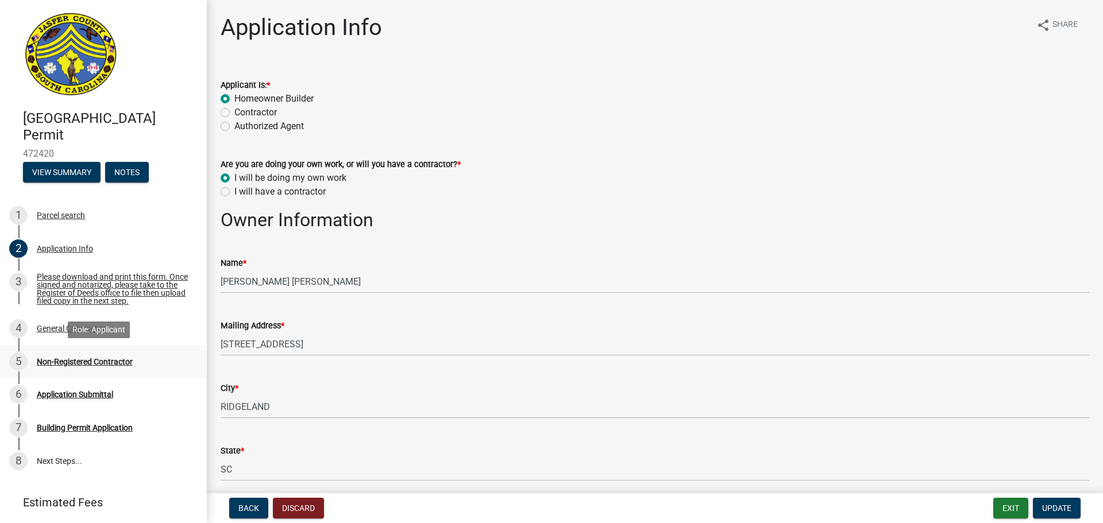
click at [112, 368] on div "5 Non-Registered Contractor" at bounding box center [98, 362] width 179 height 18
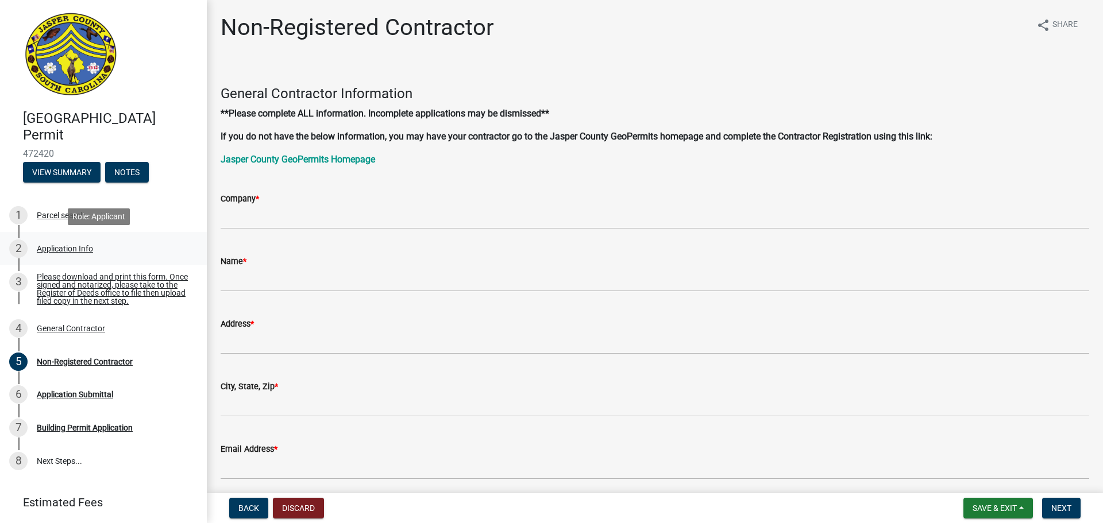
click at [92, 249] on div "Application Info" at bounding box center [65, 249] width 56 height 8
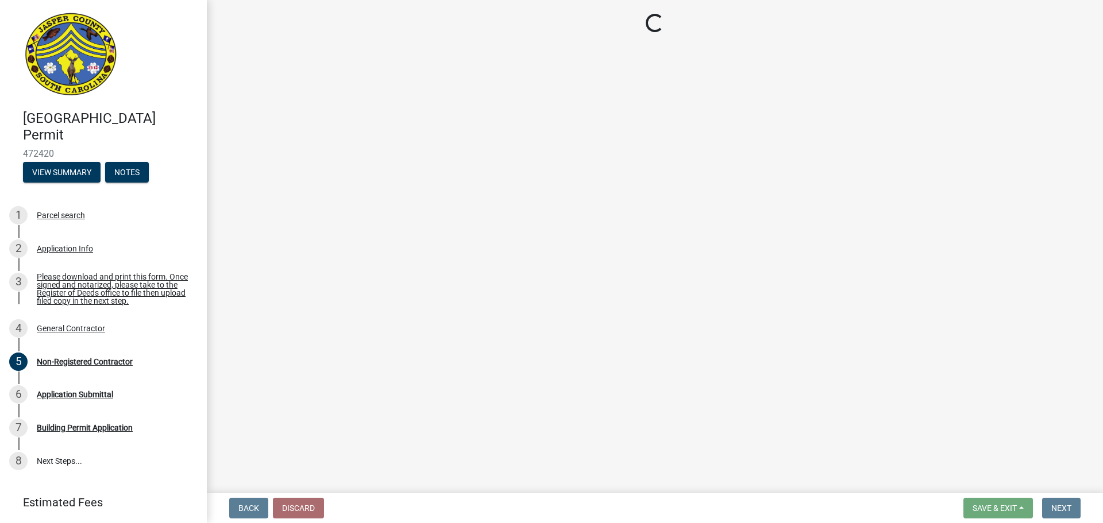
select select "4b7d28f2-ad6d-4146-a007-9cde64d4e27b"
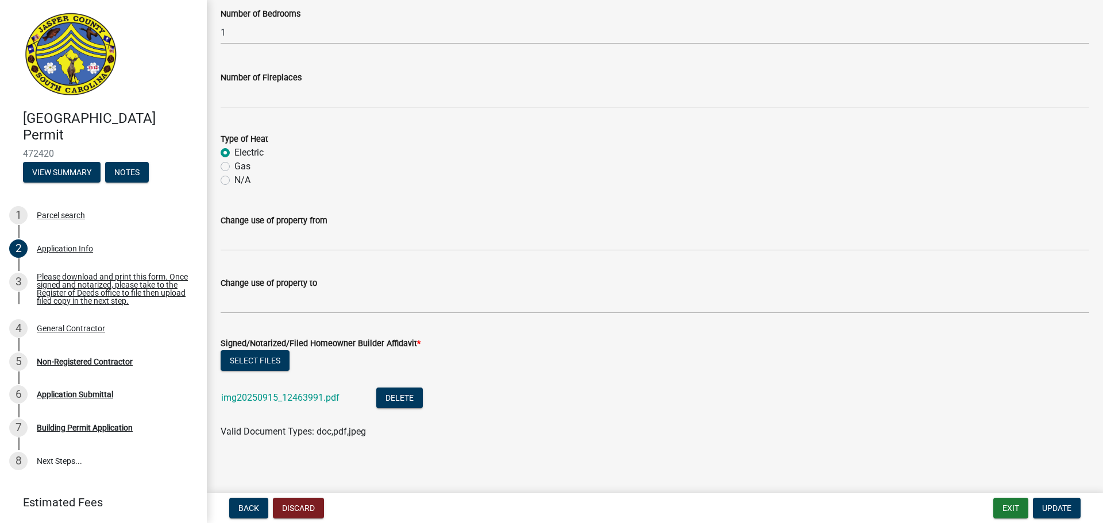
scroll to position [2138, 0]
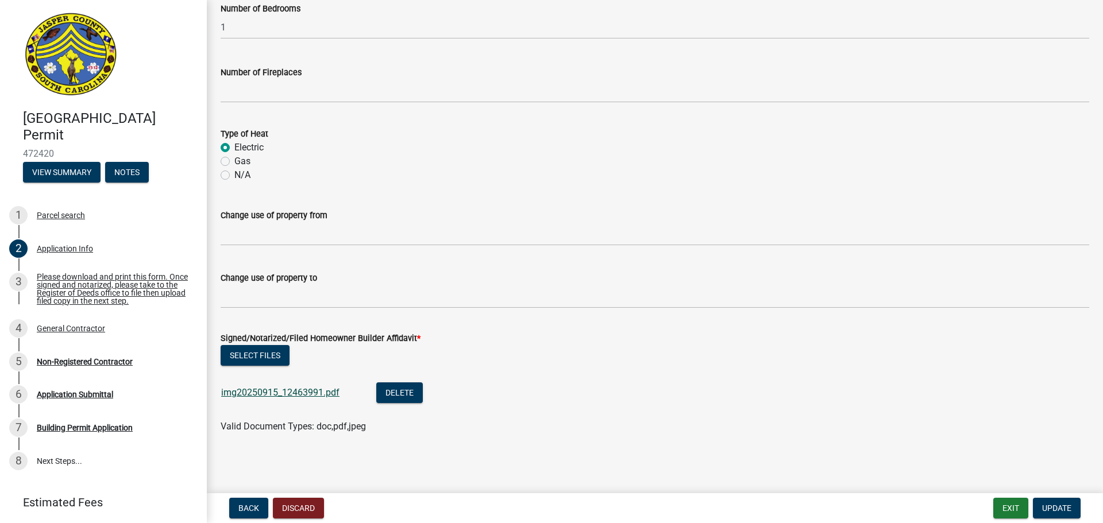
click at [286, 392] on link "img20250915_12463991.pdf" at bounding box center [280, 392] width 118 height 11
click at [1058, 505] on span "Update" at bounding box center [1056, 508] width 29 height 9
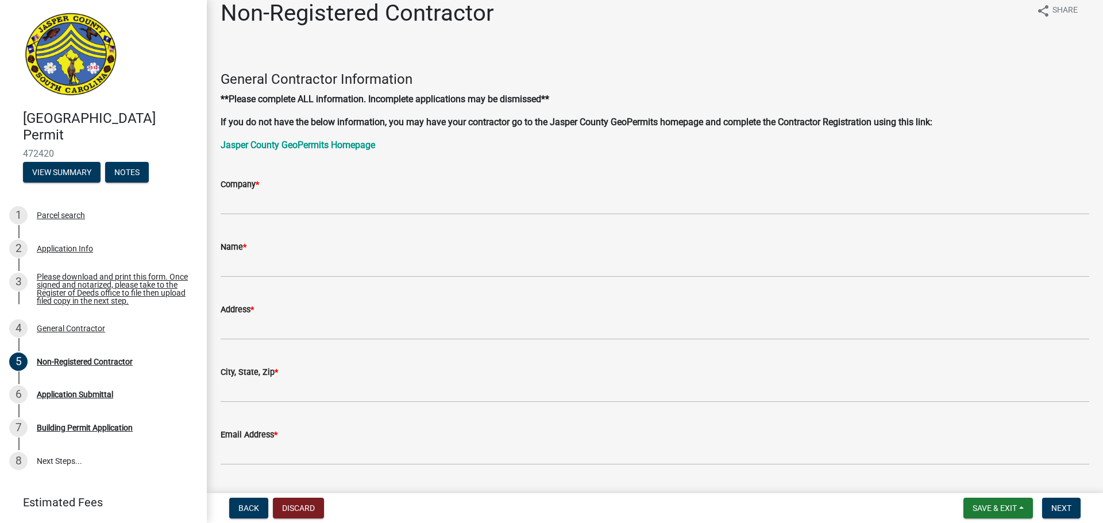
scroll to position [0, 0]
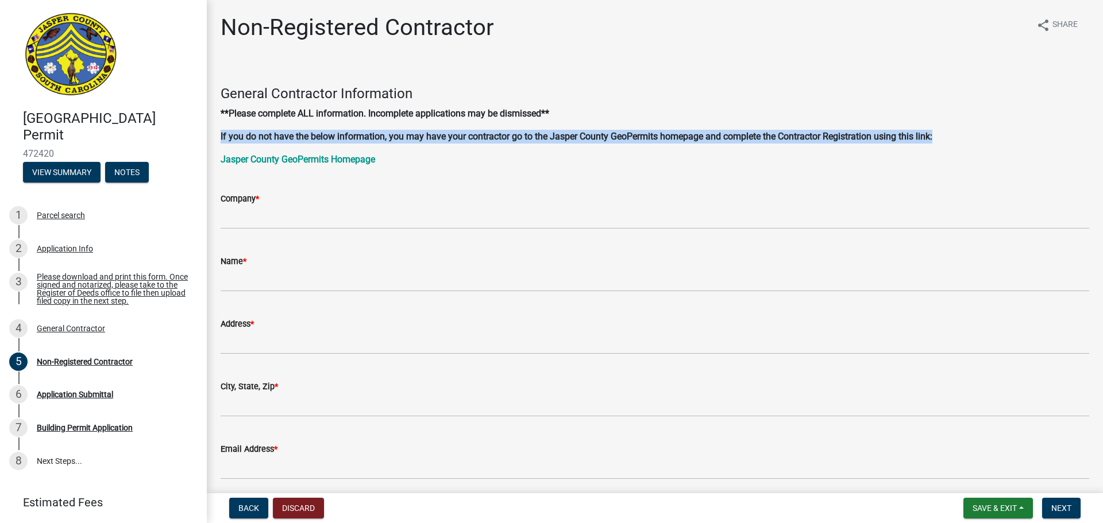
drag, startPoint x: 220, startPoint y: 136, endPoint x: 943, endPoint y: 133, distance: 723.0
click at [943, 133] on div "General Contractor Information **Please complete ALL information. Incomplete ap…" at bounding box center [654, 115] width 885 height 102
